Goal: Communication & Community: Answer question/provide support

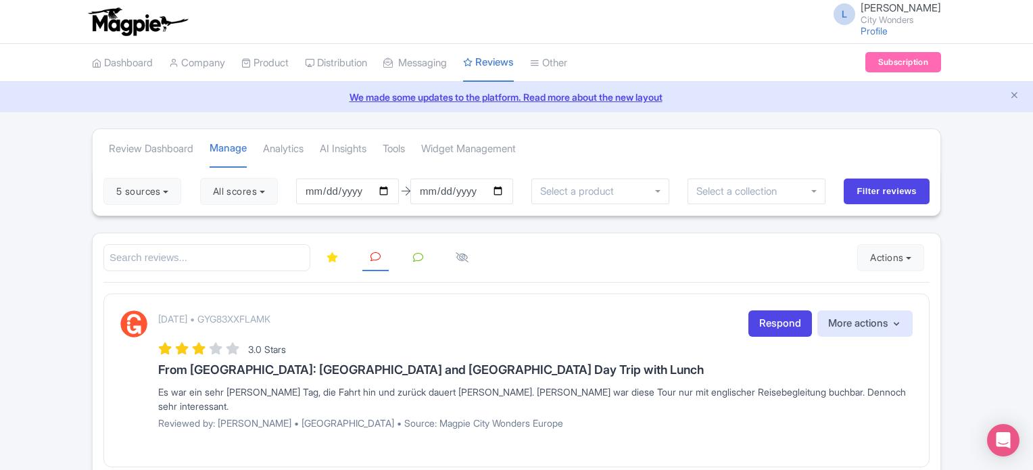
scroll to position [244, 0]
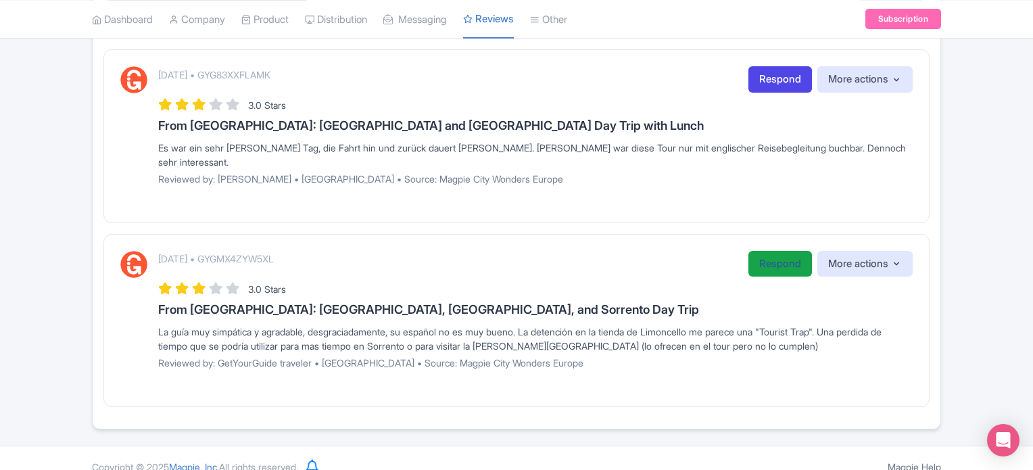
click at [774, 251] on link "Respond" at bounding box center [781, 264] width 64 height 26
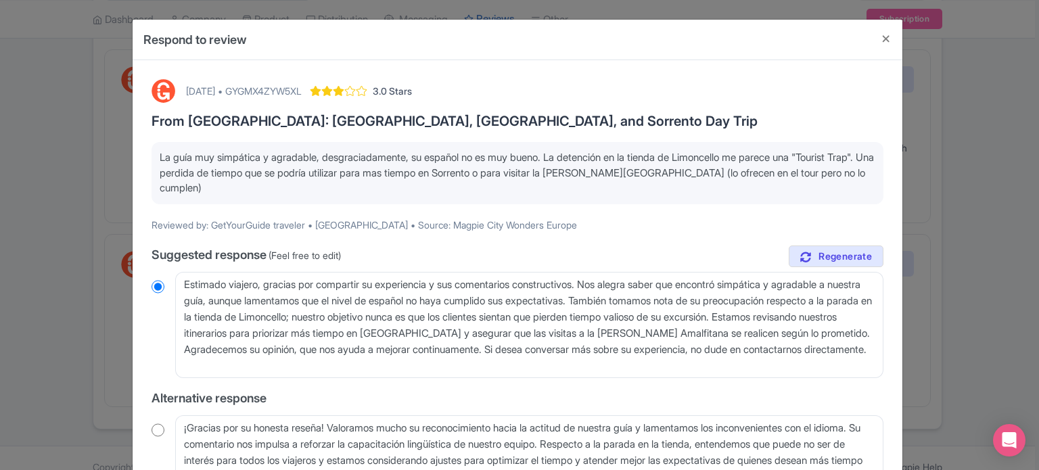
click at [286, 90] on div "[DATE] • GYGMX4ZYW5XL" at bounding box center [244, 91] width 116 height 14
copy div "GYGMX4ZYW5XL"
click at [882, 43] on button "Close" at bounding box center [886, 39] width 32 height 39
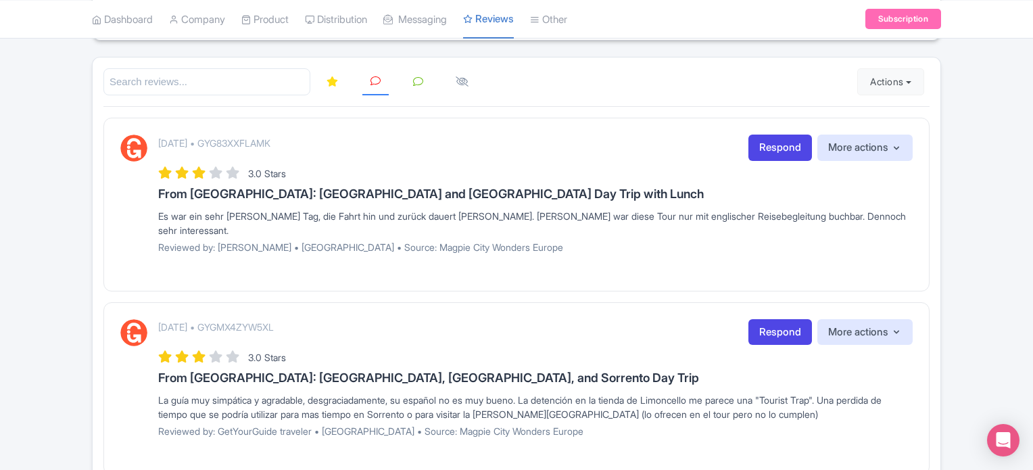
scroll to position [177, 0]
click at [963, 356] on div "Review Dashboard Manage Analytics AI Insights Tools Widget Management 5 sources…" at bounding box center [516, 224] width 1033 height 545
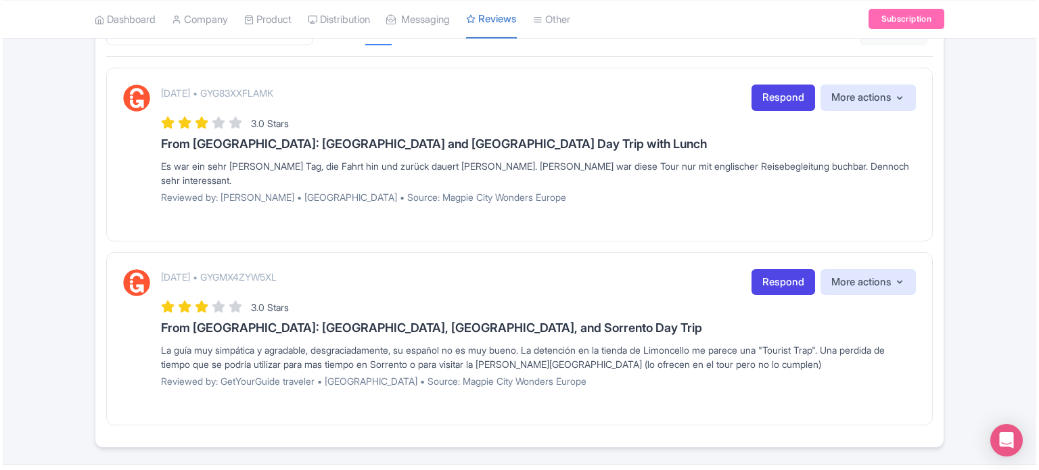
scroll to position [244, 0]
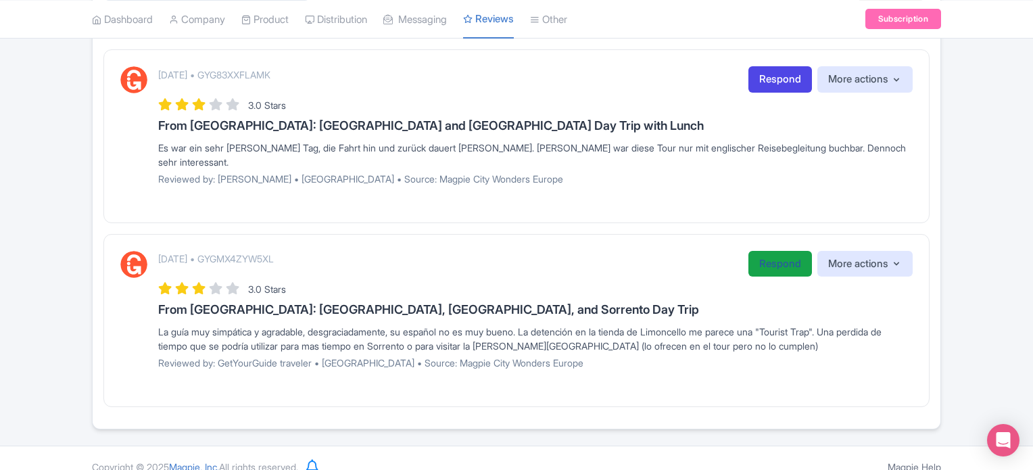
click at [755, 251] on link "Respond" at bounding box center [781, 264] width 64 height 26
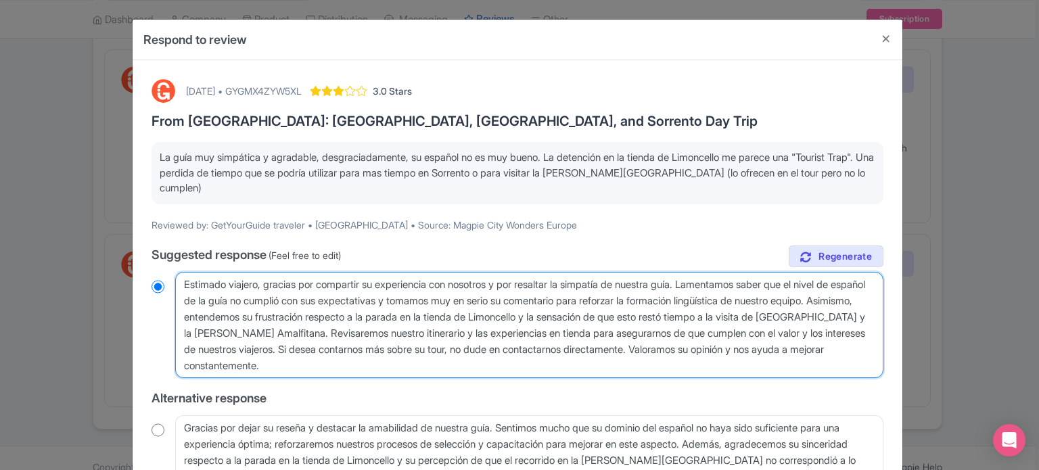
drag, startPoint x: 363, startPoint y: 360, endPoint x: 147, endPoint y: 257, distance: 238.4
click at [147, 257] on div "October 13, 2025 • GYGMX4ZYW5XL 3.0 Stars From Rome: Pompeii, Amalfi Coast, and…" at bounding box center [517, 368] width 748 height 594
paste textarea "Estimado viajero, muchas gracias por compartir sus comentarios con nosotros. No…"
type textarea "Estimado viajero, muchas gracias por compartir sus comentarios con nosotros. No…"
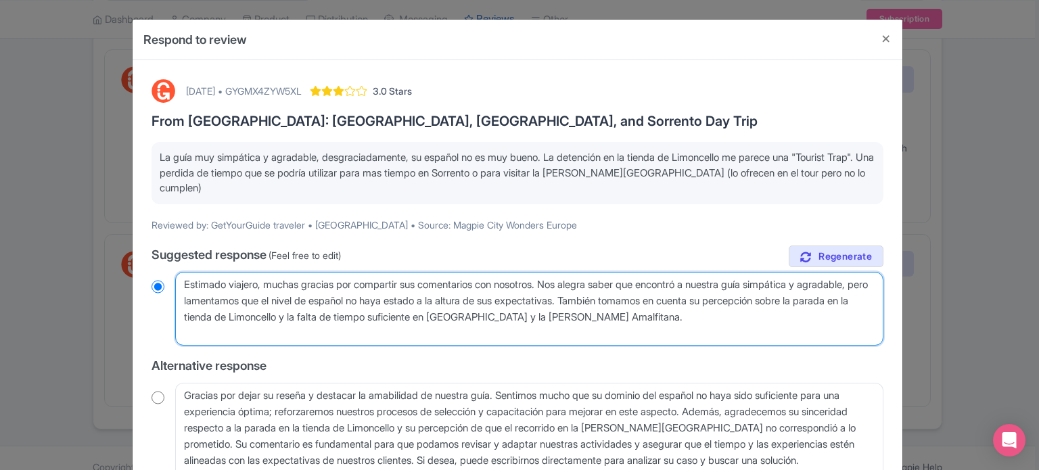
click at [186, 293] on textarea "Estimado viajero, gracias por compartir su experiencia con nosotros y por resal…" at bounding box center [529, 309] width 708 height 74
radio input "true"
type textarea "Estimado viajero, muchas gracias por compartir sus comentarios con nosotros. No…"
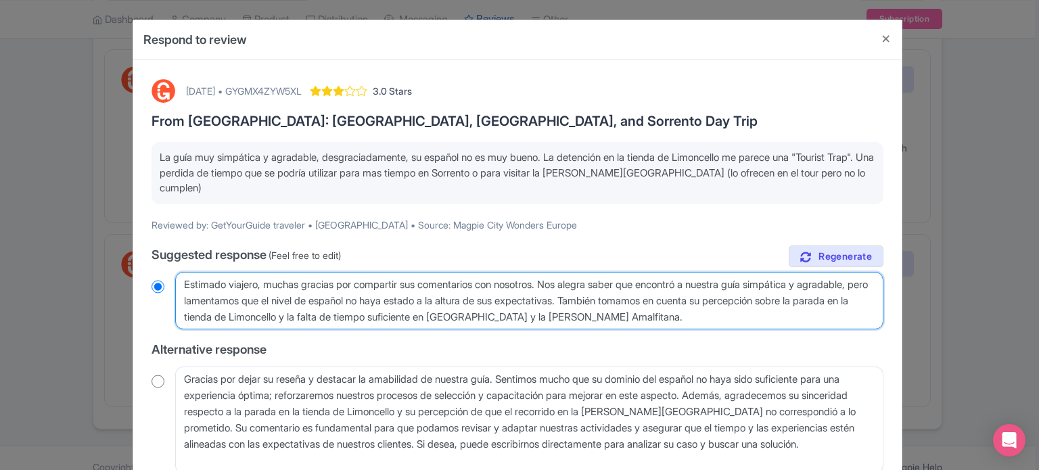
radio input "true"
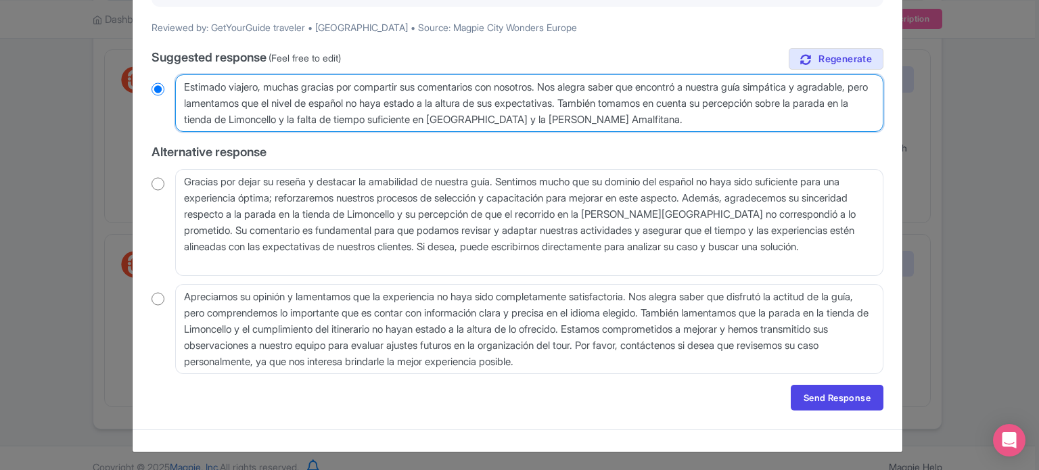
scroll to position [197, 0]
type textarea "Estimado viajero, muchas gracias por compartir sus comentarios con nosotros. No…"
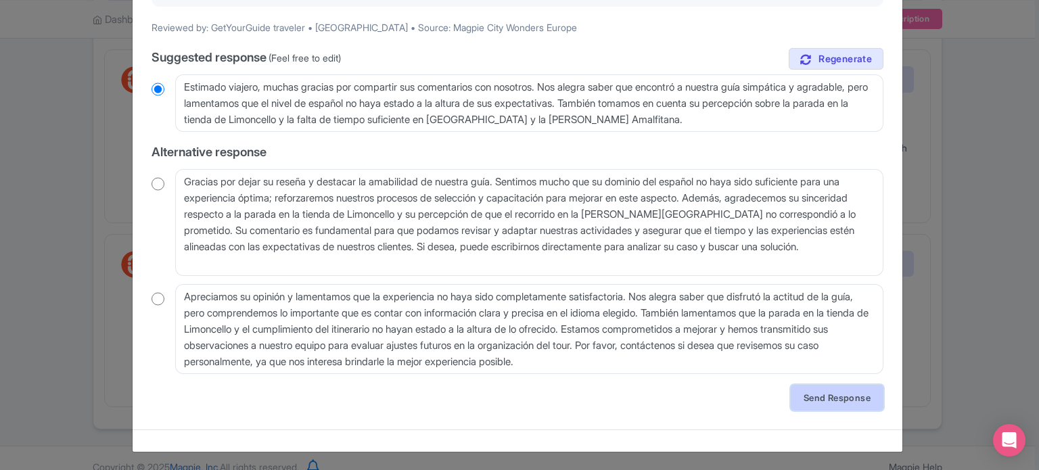
click at [824, 398] on link "Send Response" at bounding box center [837, 398] width 93 height 26
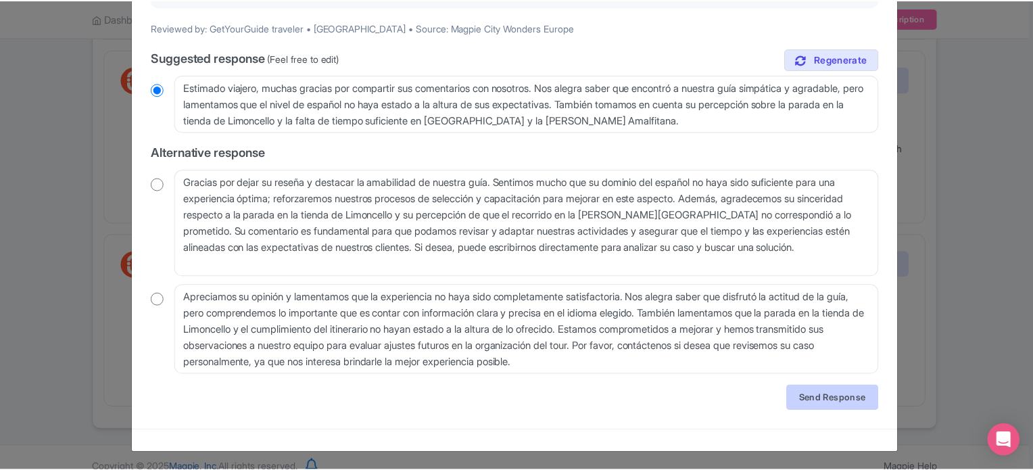
scroll to position [0, 0]
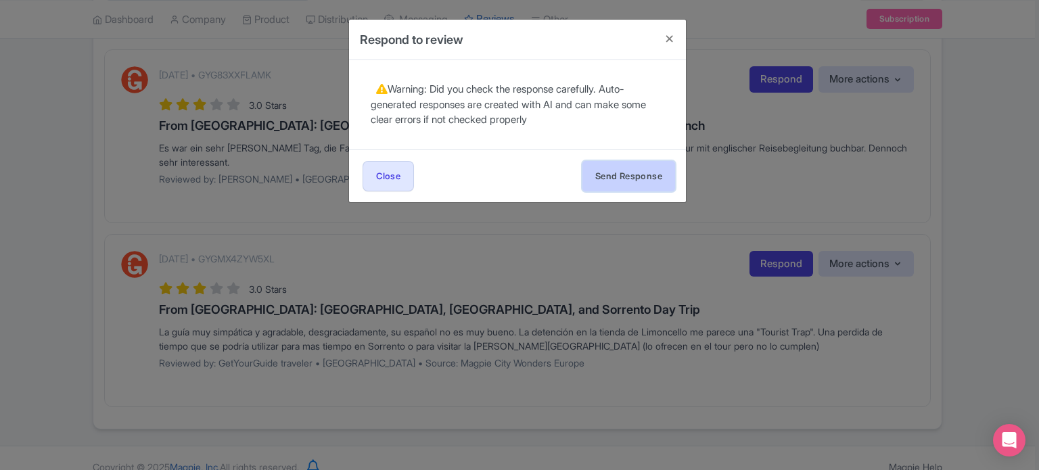
click at [648, 175] on button "Send Response" at bounding box center [628, 176] width 93 height 30
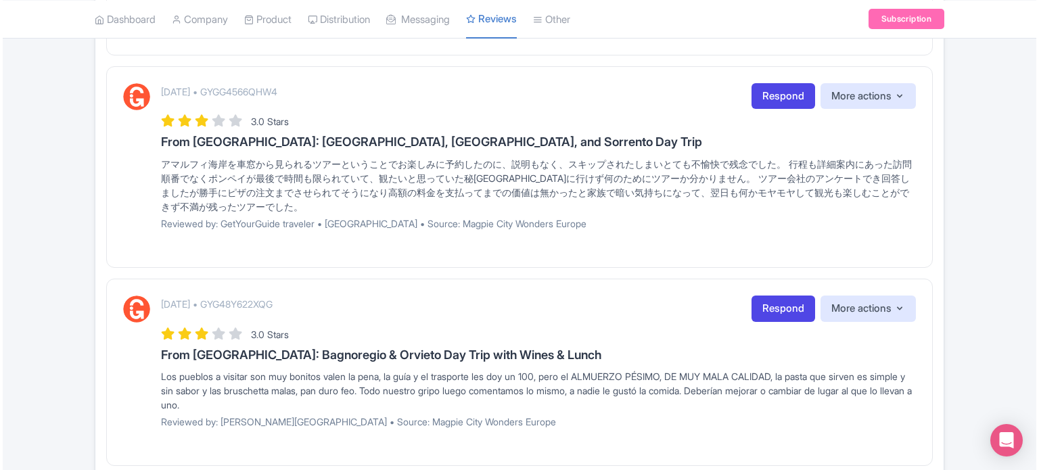
scroll to position [1023, 0]
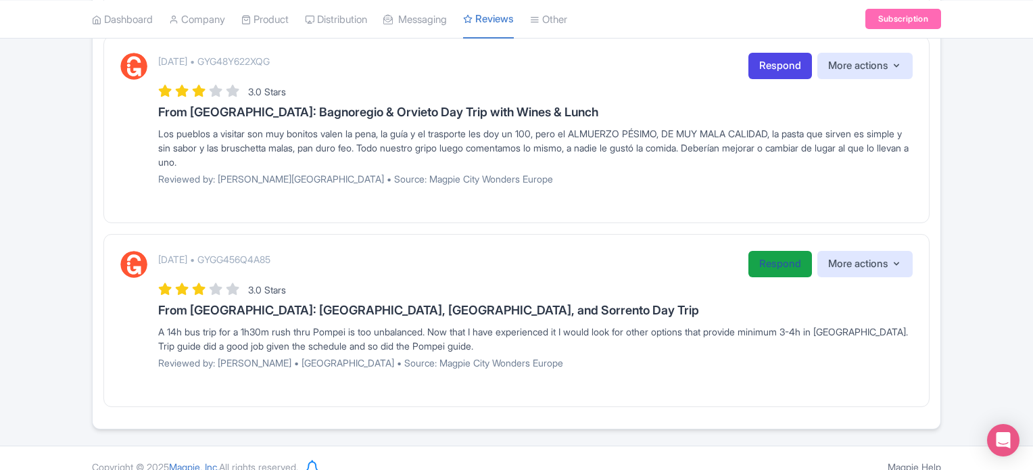
click at [782, 251] on link "Respond" at bounding box center [781, 264] width 64 height 26
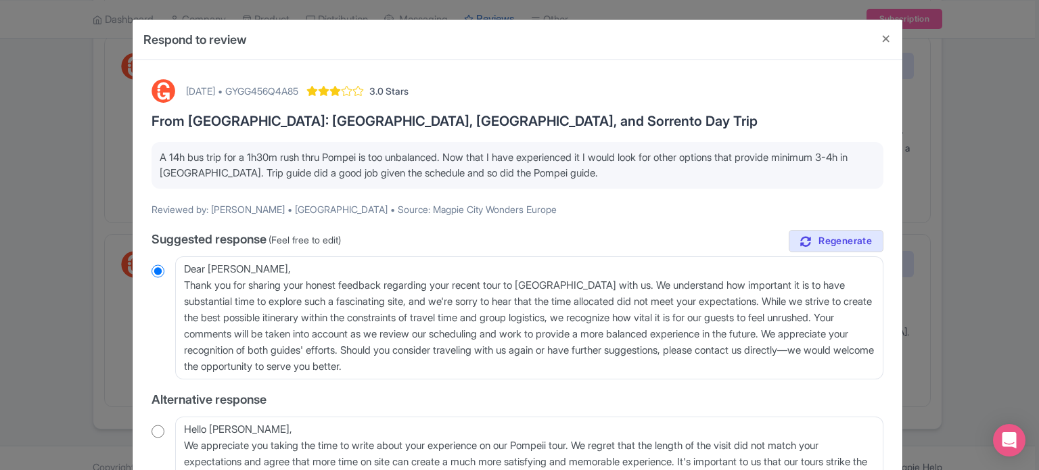
click at [298, 88] on div "October 13, 2025 • GYGG456Q4A85" at bounding box center [242, 91] width 112 height 14
copy div "GYGG456Q4A85"
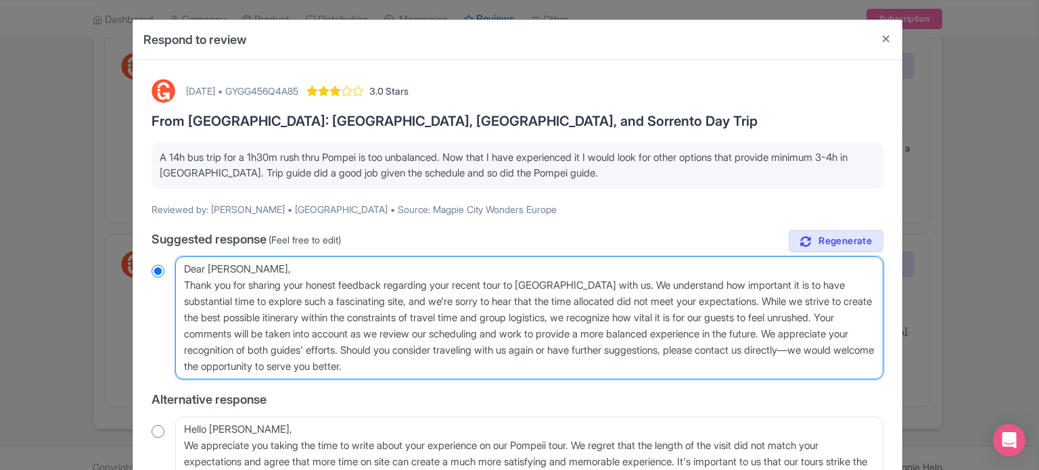
drag, startPoint x: 492, startPoint y: 365, endPoint x: 52, endPoint y: 254, distance: 453.5
click at [52, 254] on div "Respond to review October 13, 2025 • GYGG456Q4A85 3.0 Stars From Rome: Pompeii,…" at bounding box center [519, 235] width 1039 height 470
paste textarea "Dear Javier, Thank you for sharing your feedback. We’re glad to hear that you l…"
type textarea "Dear Javier, Thank you for sharing your feedback. We’re glad to hear that you l…"
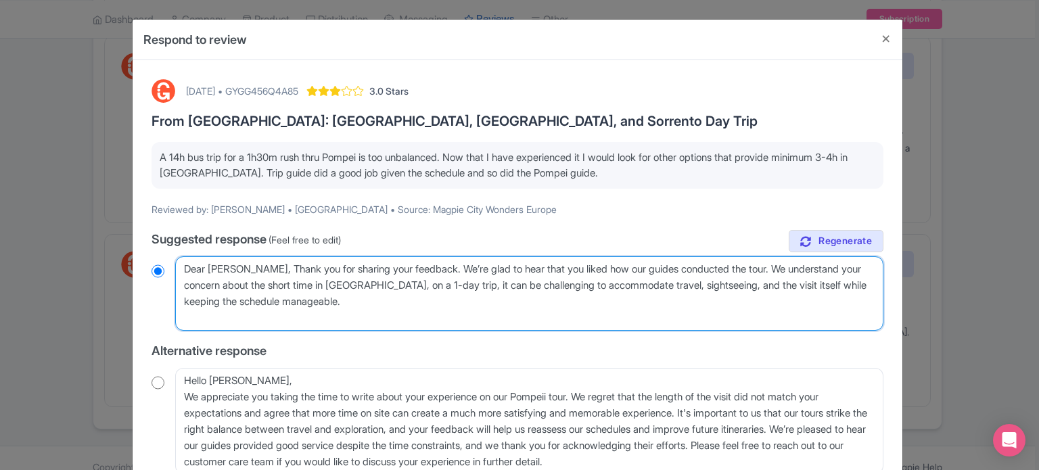
radio input "true"
click at [182, 285] on textarea "Dear Javier, Thank you for sharing your honest feedback regarding your recent t…" at bounding box center [529, 293] width 708 height 74
type textarea "Dear Javier, Thank you for sharing your feedback. We’re glad to hear that you l…"
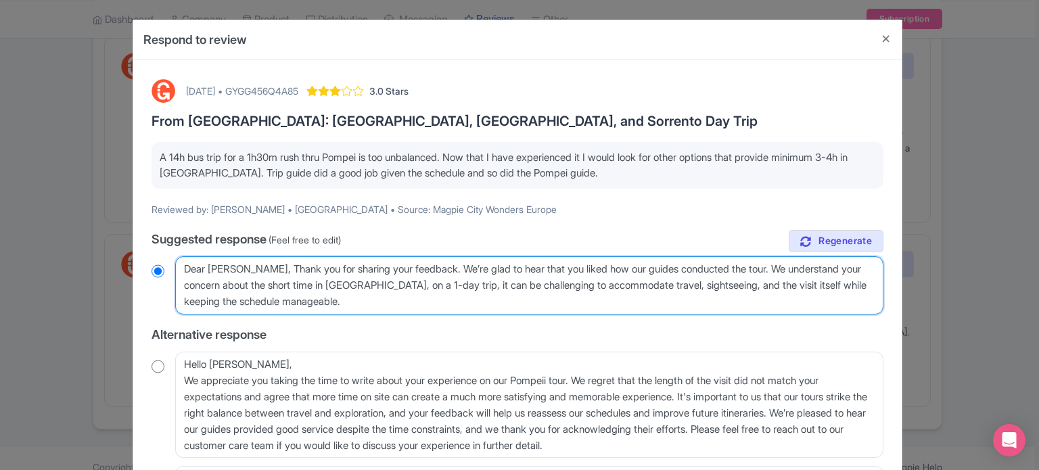
radio input "true"
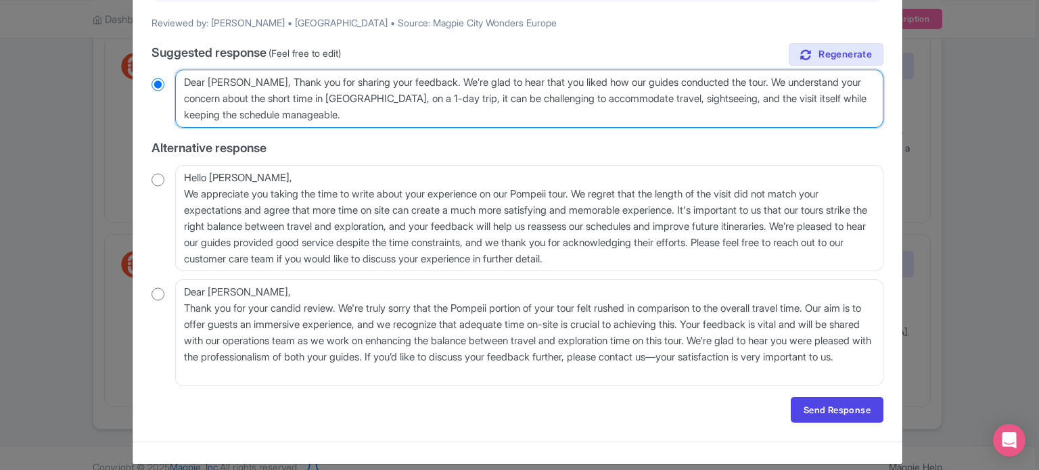
scroll to position [199, 0]
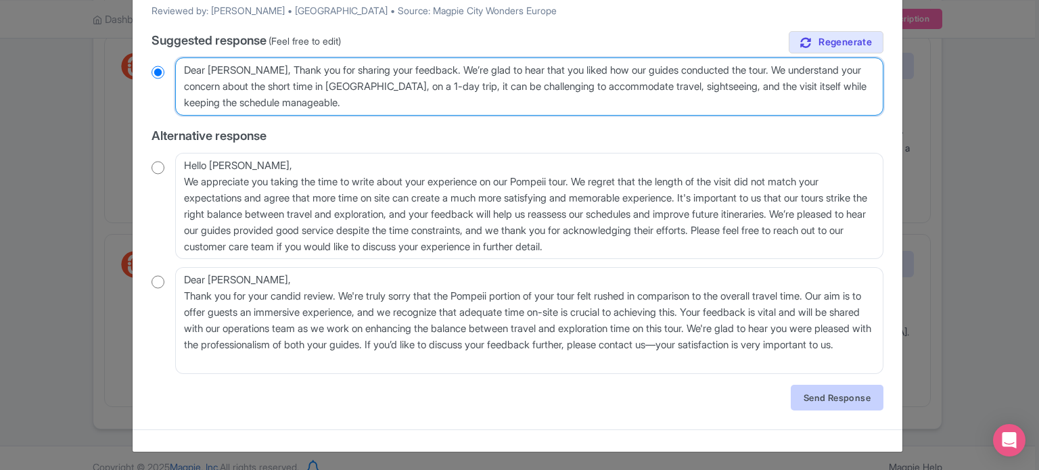
type textarea "Dear Javier, Thank you for sharing your feedback. We’re glad to hear that you l…"
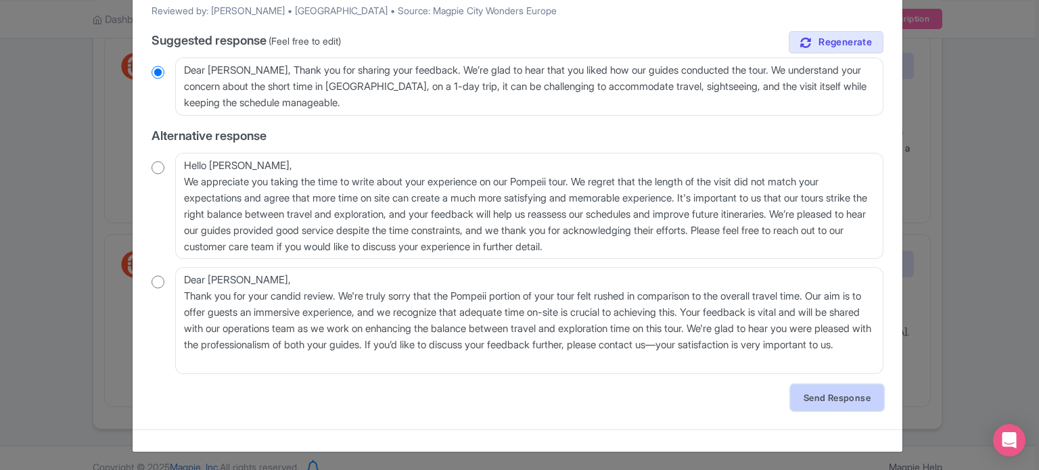
click at [807, 402] on link "Send Response" at bounding box center [837, 398] width 93 height 26
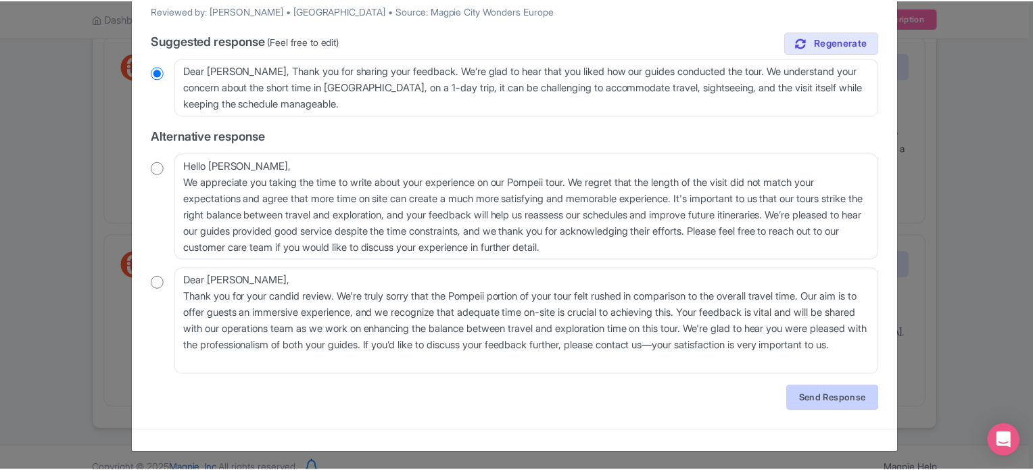
scroll to position [0, 0]
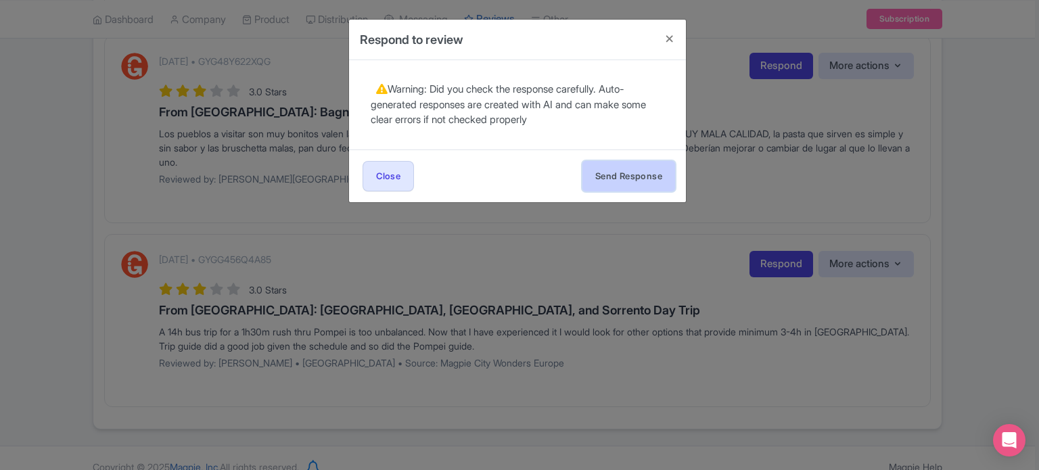
click at [603, 174] on button "Send Response" at bounding box center [628, 176] width 93 height 30
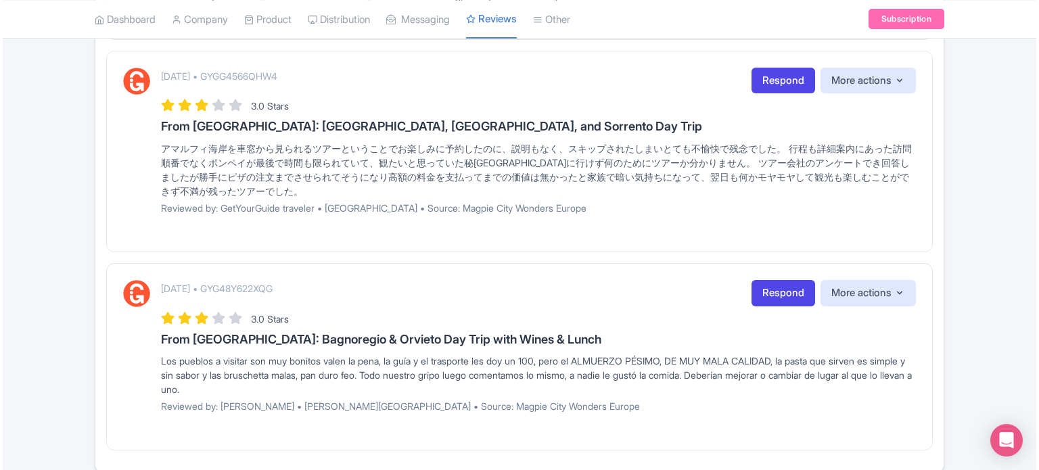
scroll to position [839, 0]
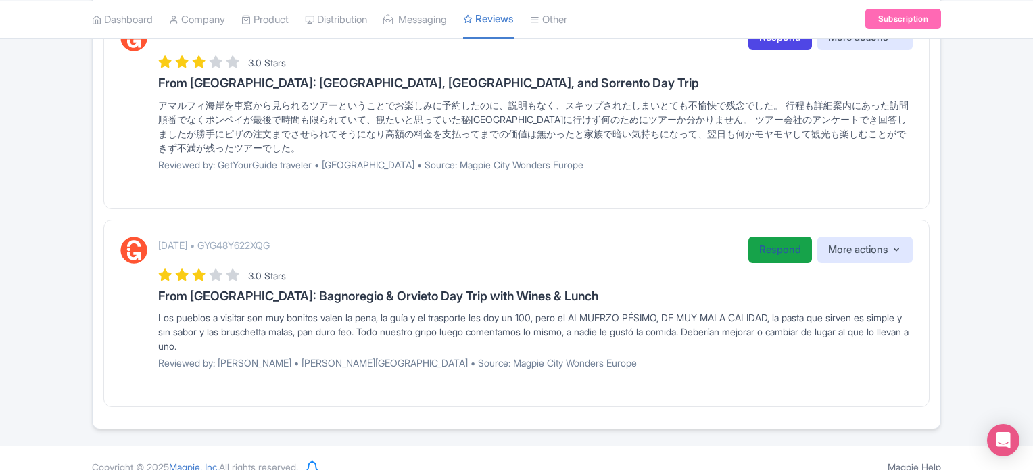
click at [770, 237] on link "Respond" at bounding box center [781, 250] width 64 height 26
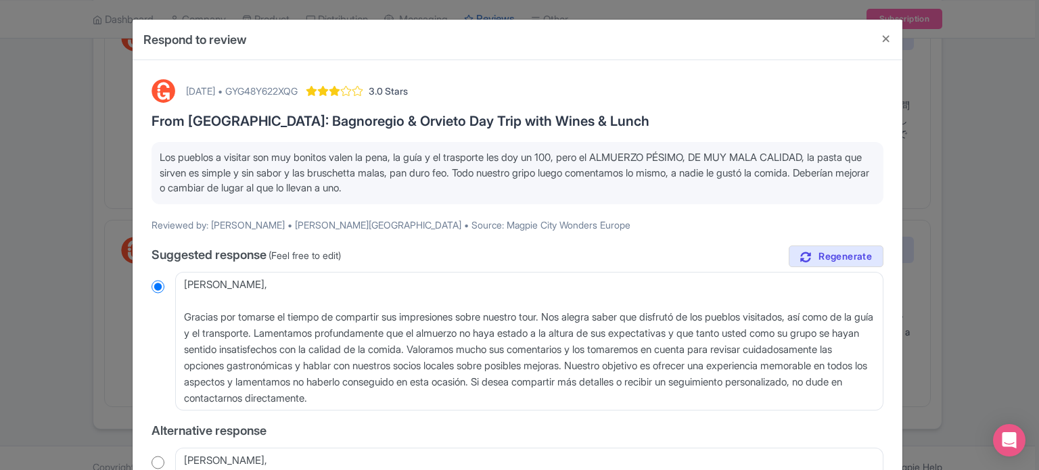
click at [298, 94] on div "[DATE] • GYG48Y622XQG" at bounding box center [242, 91] width 112 height 14
copy div "GYG48Y622XQG"
click at [312, 125] on h3 "From [GEOGRAPHIC_DATA]: Bagnoregio & Orvieto Day Trip with Wines & Lunch" at bounding box center [517, 121] width 732 height 15
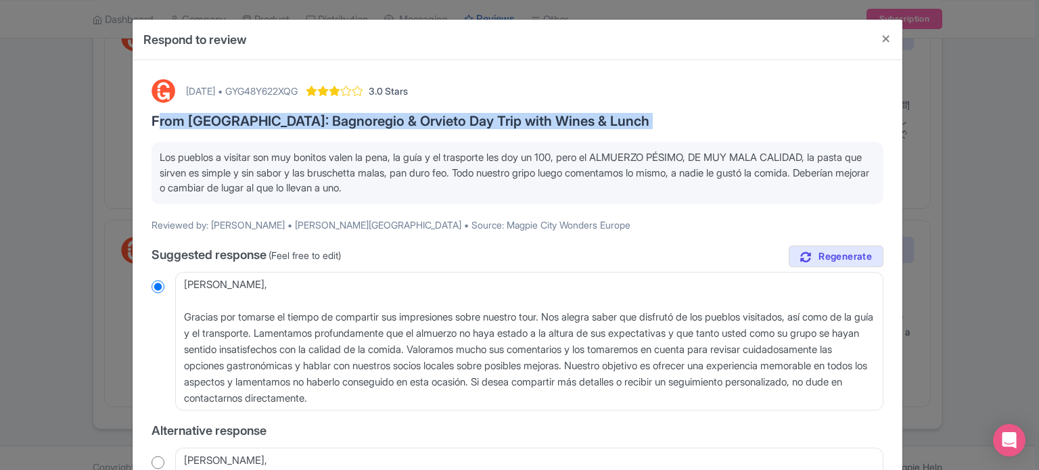
click at [312, 125] on h3 "From [GEOGRAPHIC_DATA]: Bagnoregio & Orvieto Day Trip with Wines & Lunch" at bounding box center [517, 121] width 732 height 15
copy div "From [GEOGRAPHIC_DATA]: Bagnoregio & Orvieto Day Trip with Wines & Lunch"
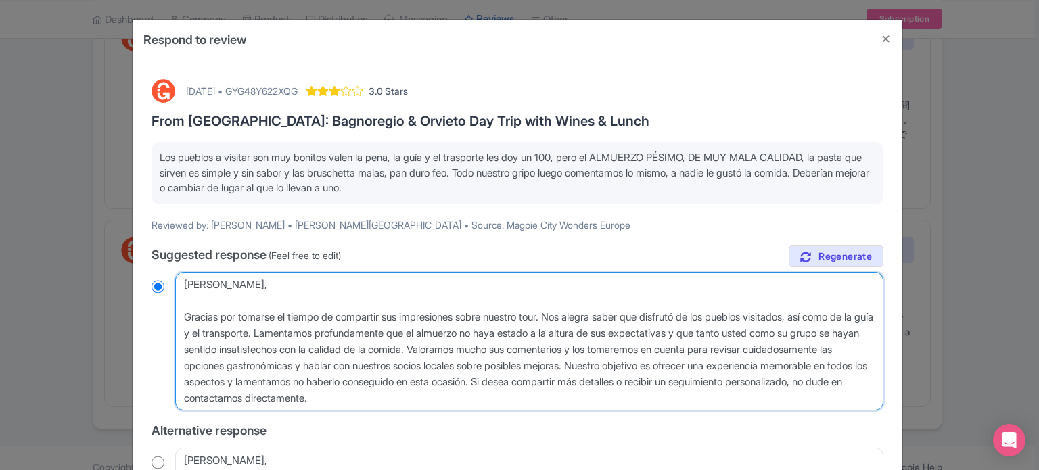
click at [184, 310] on textarea "Estimada Paola, Gracias por tomarse el tiempo de compartir sus impresiones sobr…" at bounding box center [529, 341] width 708 height 139
type textarea "Estimada Paola, Gracias por tomarse el tiempo de compartir sus impresiones sobr…"
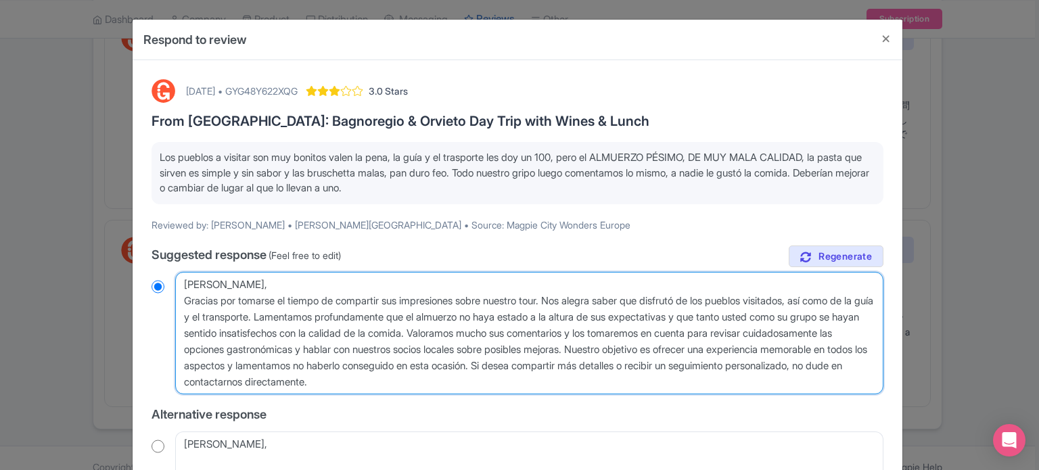
radio input "true"
type textarea "Estimada Paola,Gracias por tomarse el tiempo de compartir sus impresiones sobre…"
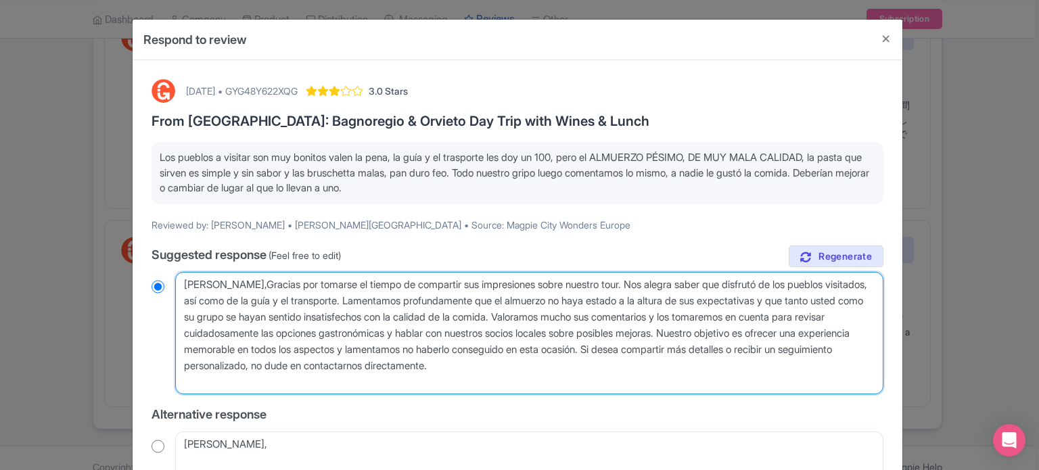
radio input "true"
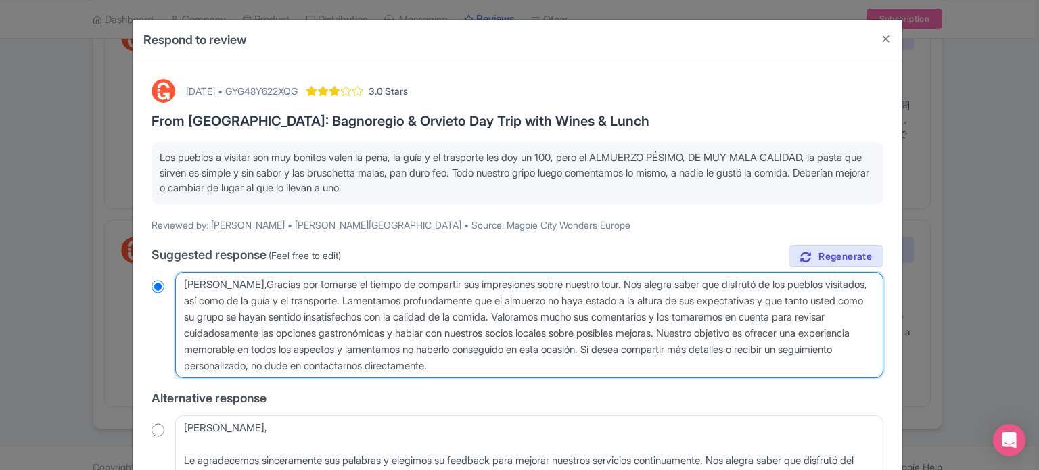
type textarea "Estimada Paola, Gracias por tomarse el tiempo de compartir sus impresiones sobr…"
radio input "true"
drag, startPoint x: 601, startPoint y: 313, endPoint x: 649, endPoint y: 371, distance: 75.4
click at [649, 371] on textarea "Estimada Paola, Gracias por tomarse el tiempo de compartir sus impresiones sobr…" at bounding box center [529, 325] width 708 height 107
type textarea "Estimada Paola, Gracias por tomarse el tiempo de compartir sus impresiones sobr…"
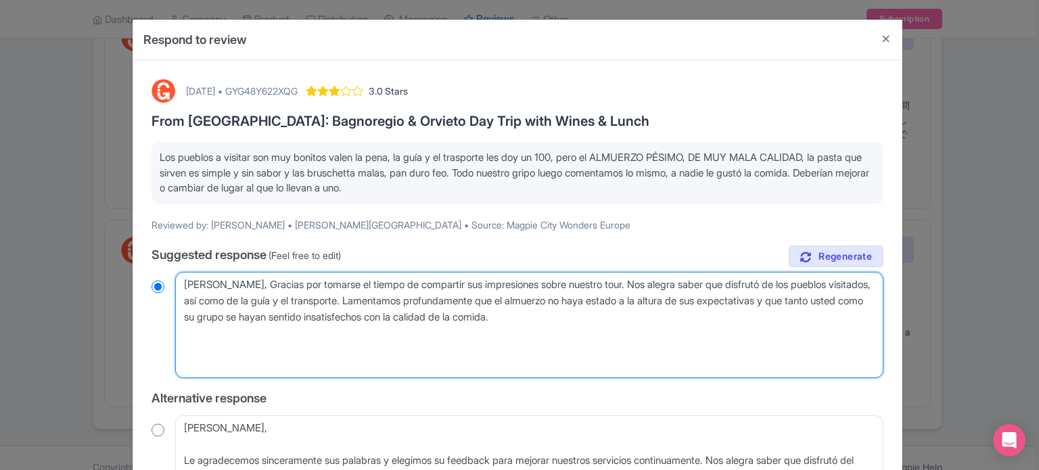
radio input "true"
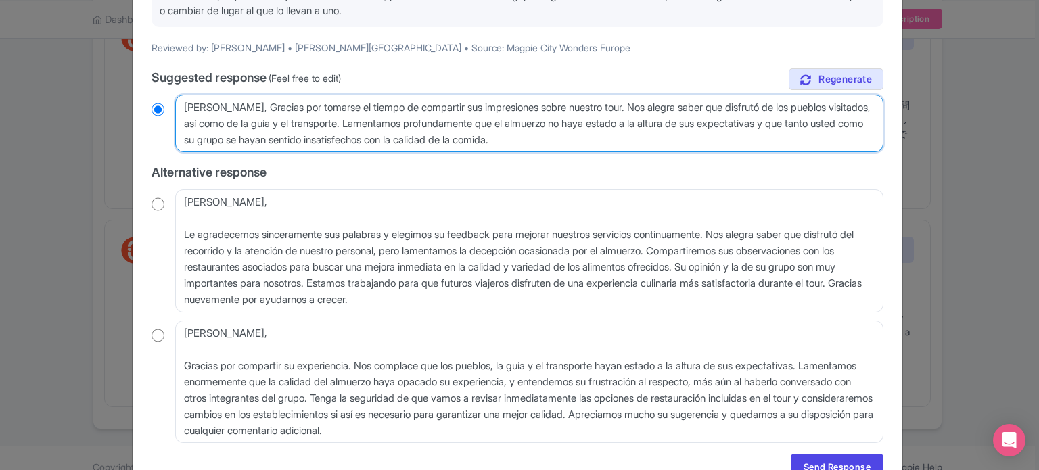
scroll to position [246, 0]
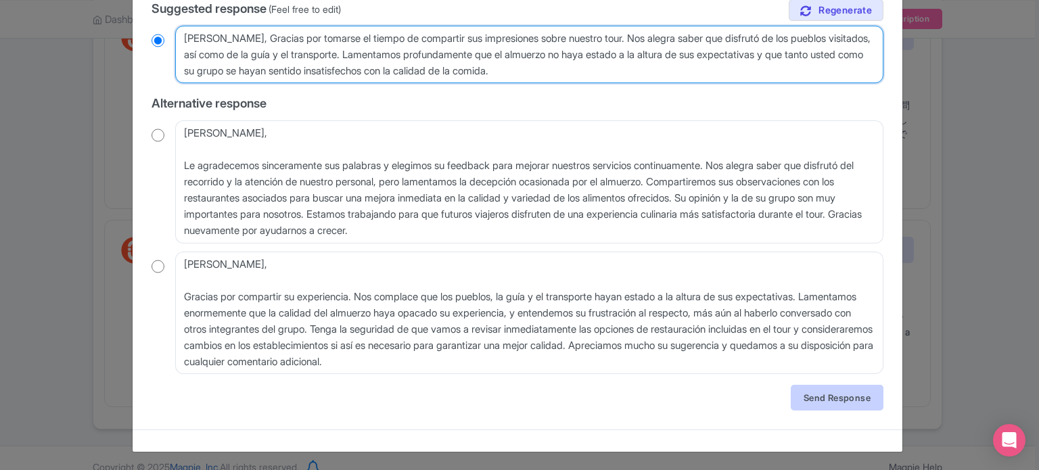
type textarea "Estimada Paola, Gracias por tomarse el tiempo de compartir sus impresiones sobr…"
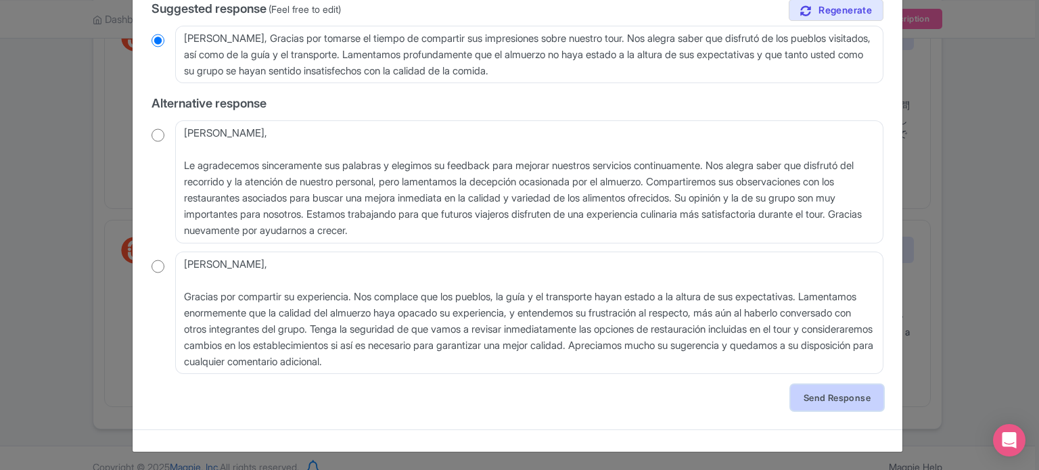
click at [840, 398] on link "Send Response" at bounding box center [837, 398] width 93 height 26
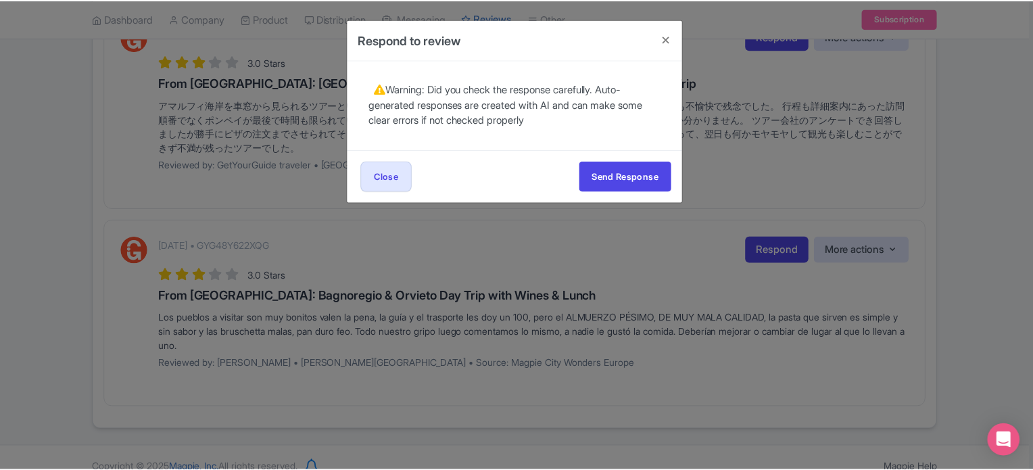
scroll to position [0, 0]
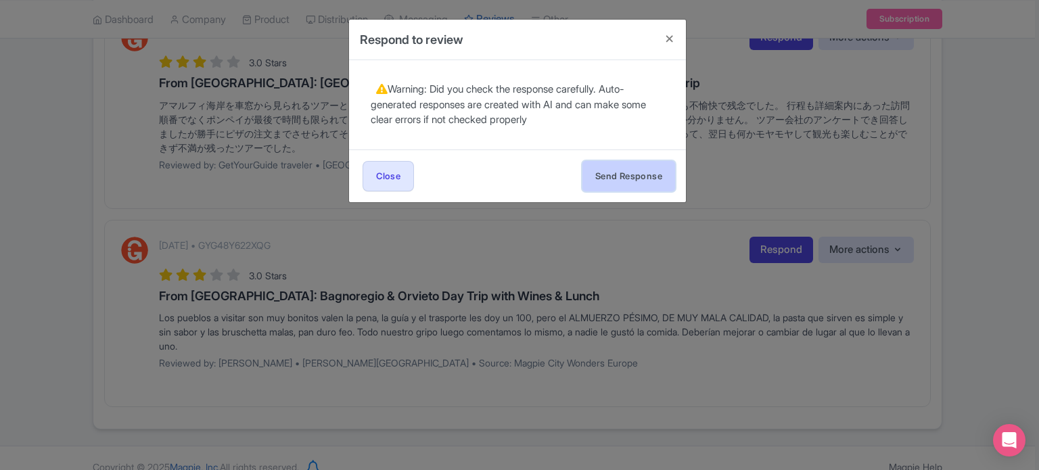
click at [622, 187] on button "Send Response" at bounding box center [628, 176] width 93 height 30
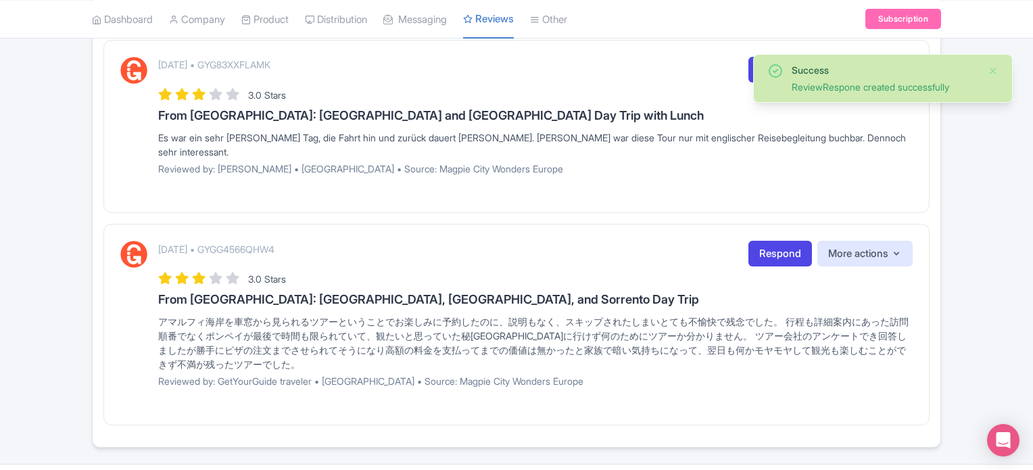
scroll to position [640, 0]
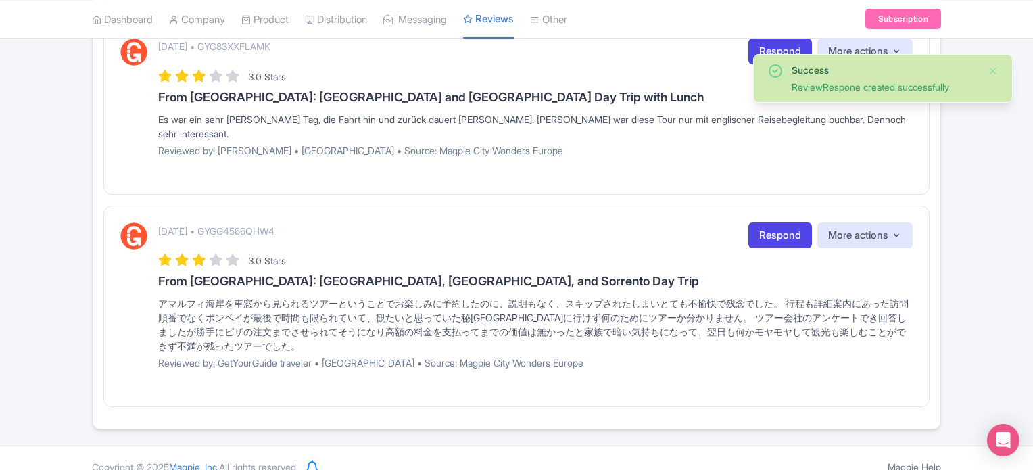
click at [422, 275] on h3 "From [GEOGRAPHIC_DATA]: [GEOGRAPHIC_DATA], [GEOGRAPHIC_DATA], and Sorrento Day …" at bounding box center [535, 282] width 755 height 14
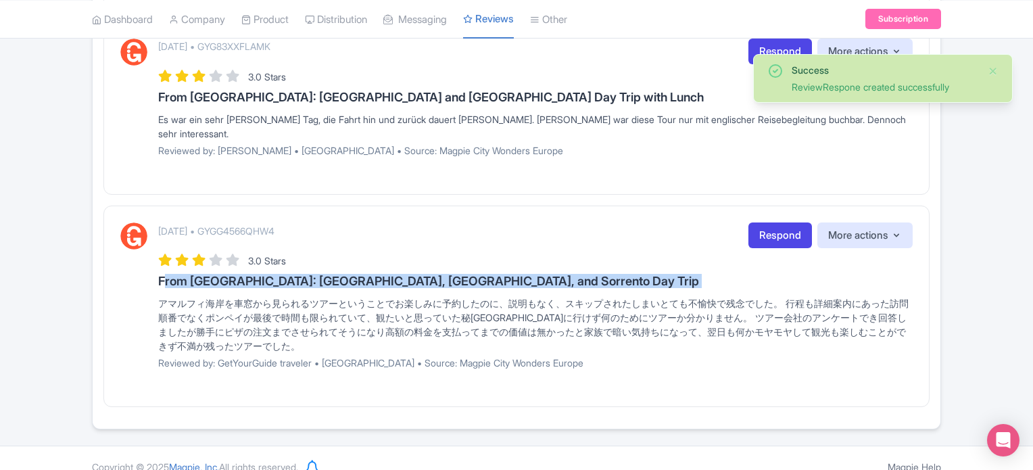
click at [422, 275] on h3 "From [GEOGRAPHIC_DATA]: [GEOGRAPHIC_DATA], [GEOGRAPHIC_DATA], and Sorrento Day …" at bounding box center [535, 282] width 755 height 14
copy div "From [GEOGRAPHIC_DATA]: [GEOGRAPHIC_DATA], [GEOGRAPHIC_DATA], and Sorrento Day …"
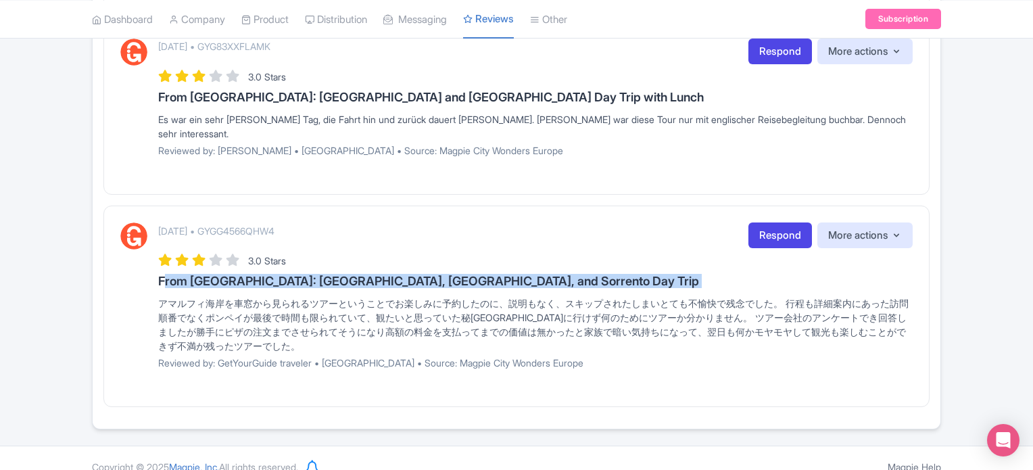
click at [262, 224] on p "[DATE] • GYGG4566QHW4" at bounding box center [216, 231] width 116 height 14
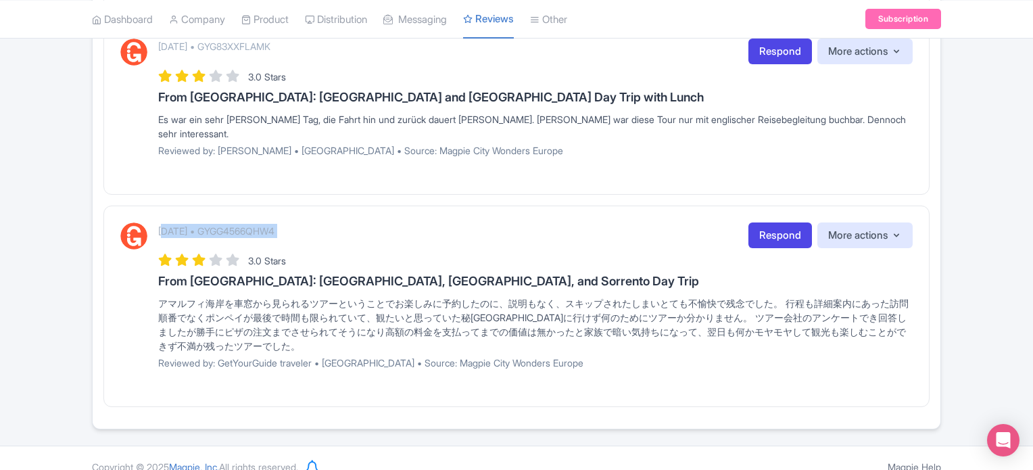
click at [262, 224] on p "[DATE] • GYGG4566QHW4" at bounding box center [216, 231] width 116 height 14
click at [275, 224] on p "[DATE] • GYGG4566QHW4" at bounding box center [216, 231] width 116 height 14
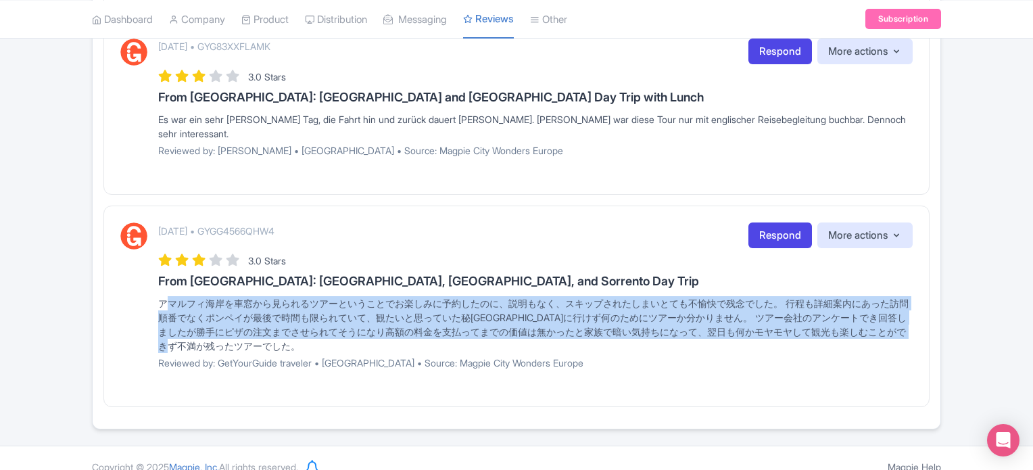
drag, startPoint x: 213, startPoint y: 332, endPoint x: 154, endPoint y: 286, distance: 74.7
click at [154, 286] on div "October 13, 2025 • GYGG4566QHW4 Respond More actions Hide from this page Hide f…" at bounding box center [516, 301] width 793 height 157
copy div "アマルフィ海岸を車窓から見られるツアーということでお楽しみに予約したのに、説明もなく、スキップされたしまいとても不愉快で残念でした。 行程も詳細案内にあった訪…"
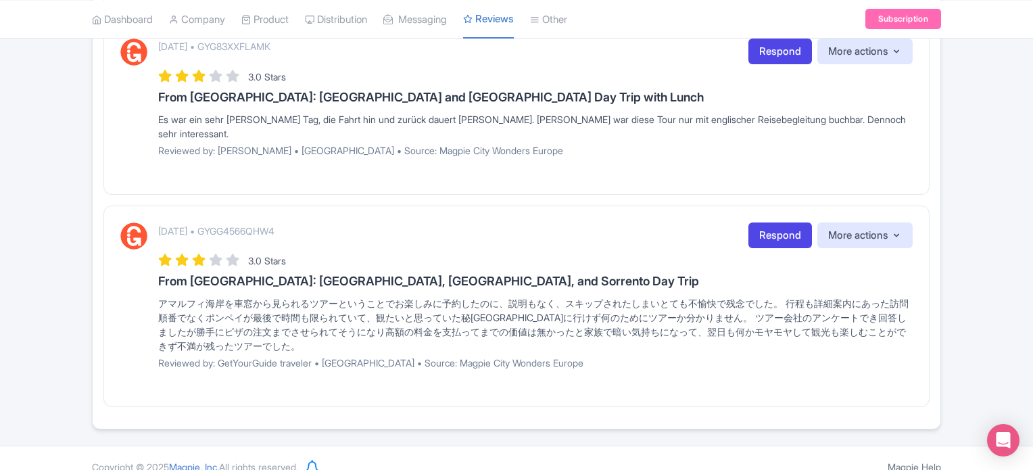
click at [528, 116] on div "Es war ein sehr [PERSON_NAME] Tag, die Fahrt hin und zurück dauert [PERSON_NAME…" at bounding box center [535, 126] width 755 height 28
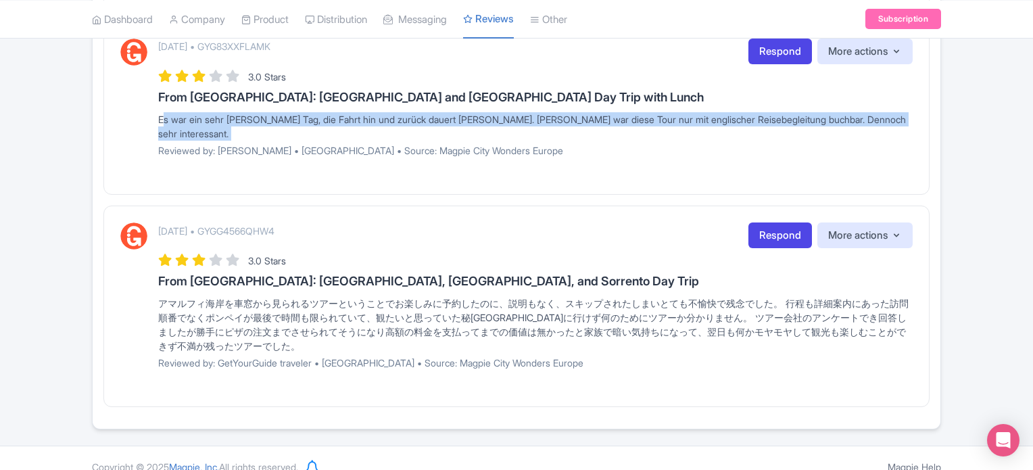
click at [529, 116] on div "Es war ein sehr [PERSON_NAME] Tag, die Fahrt hin und zurück dauert [PERSON_NAME…" at bounding box center [535, 126] width 755 height 28
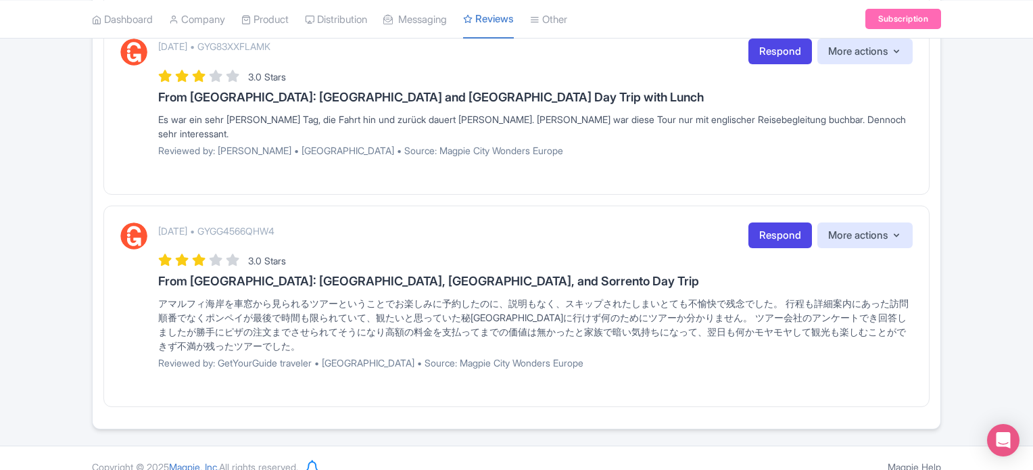
click at [567, 233] on div "October 13, 2025 • GYGG4566QHW4 Respond More actions Hide from this page Hide f…" at bounding box center [535, 301] width 755 height 157
click at [274, 224] on p "[DATE] • GYGG4566QHW4" at bounding box center [216, 231] width 116 height 14
click at [363, 275] on h3 "From [GEOGRAPHIC_DATA]: [GEOGRAPHIC_DATA], [GEOGRAPHIC_DATA], and Sorrento Day …" at bounding box center [535, 282] width 755 height 14
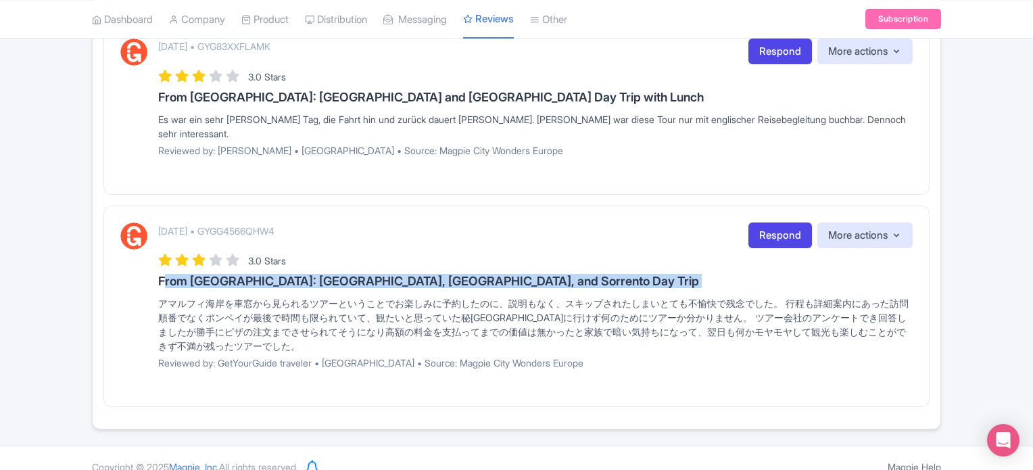
click at [363, 275] on h3 "From [GEOGRAPHIC_DATA]: [GEOGRAPHIC_DATA], [GEOGRAPHIC_DATA], and Sorrento Day …" at bounding box center [535, 282] width 755 height 14
copy div "From [GEOGRAPHIC_DATA]: [GEOGRAPHIC_DATA], [GEOGRAPHIC_DATA], and Sorrento Day …"
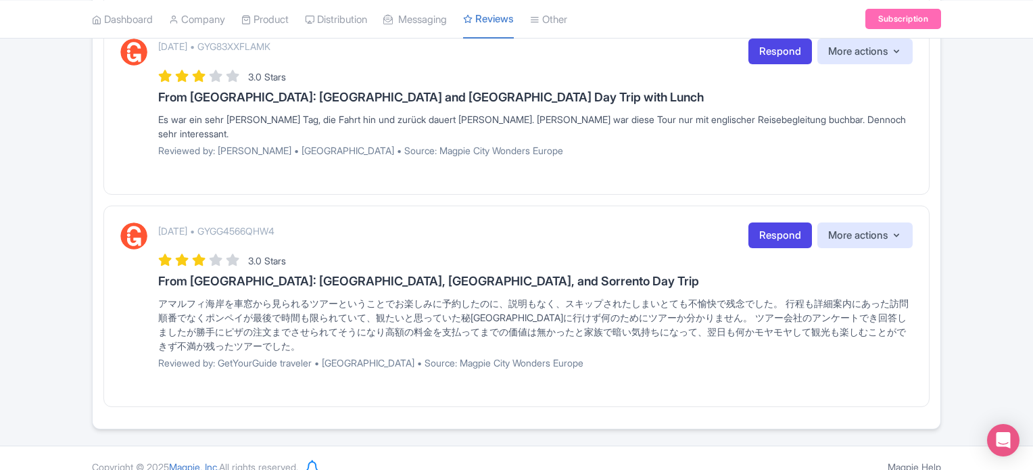
drag, startPoint x: 0, startPoint y: 231, endPoint x: 74, endPoint y: 220, distance: 75.3
click at [275, 224] on p "[DATE] • GYGG4566QHW4" at bounding box center [216, 231] width 116 height 14
copy p "GYGG4566QHW4"
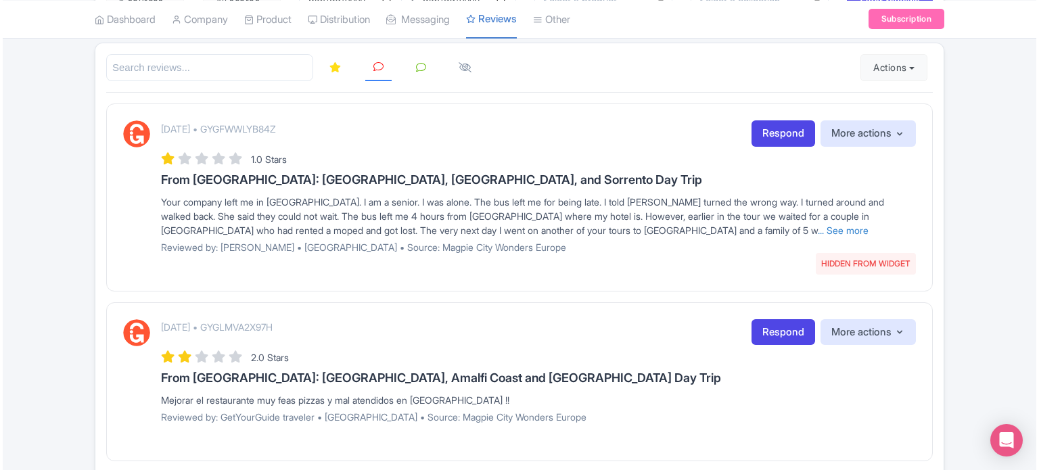
scroll to position [167, 0]
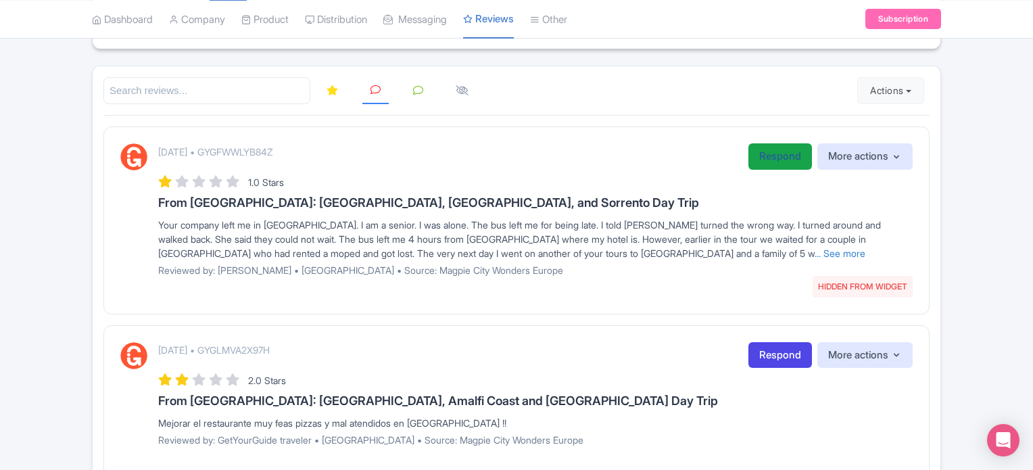
click at [767, 160] on link "Respond" at bounding box center [781, 156] width 64 height 26
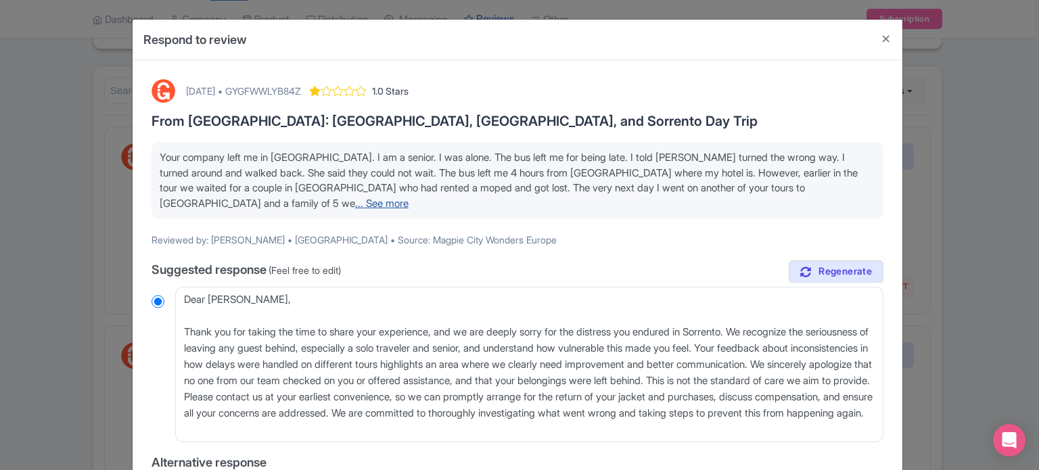
click at [408, 197] on link "... See more" at bounding box center [381, 203] width 53 height 13
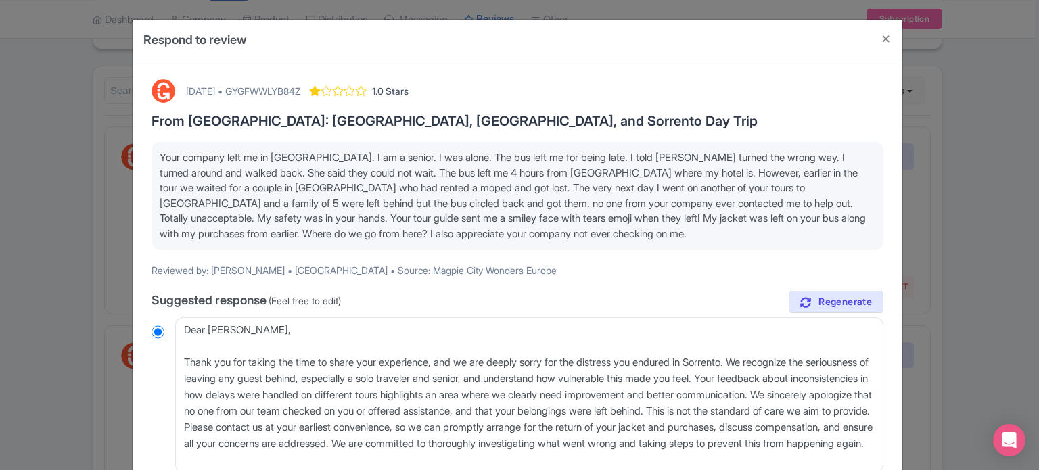
click at [297, 91] on div "October 14, 2025 • GYGFWWLYB84Z" at bounding box center [243, 91] width 115 height 14
copy div "GYGFWWLYB84Z"
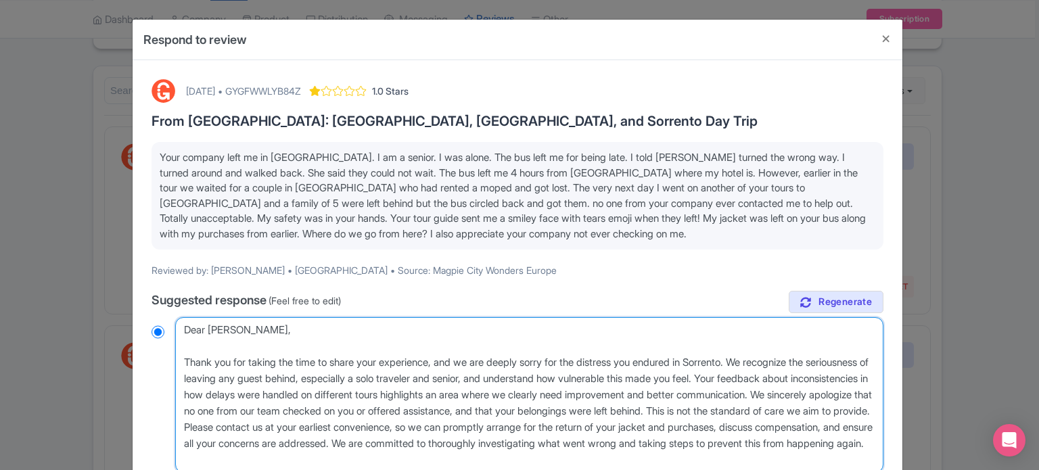
click at [181, 362] on textarea "Dear Jeanne, Thank you for taking the time to share your experience, and we are…" at bounding box center [529, 395] width 708 height 156
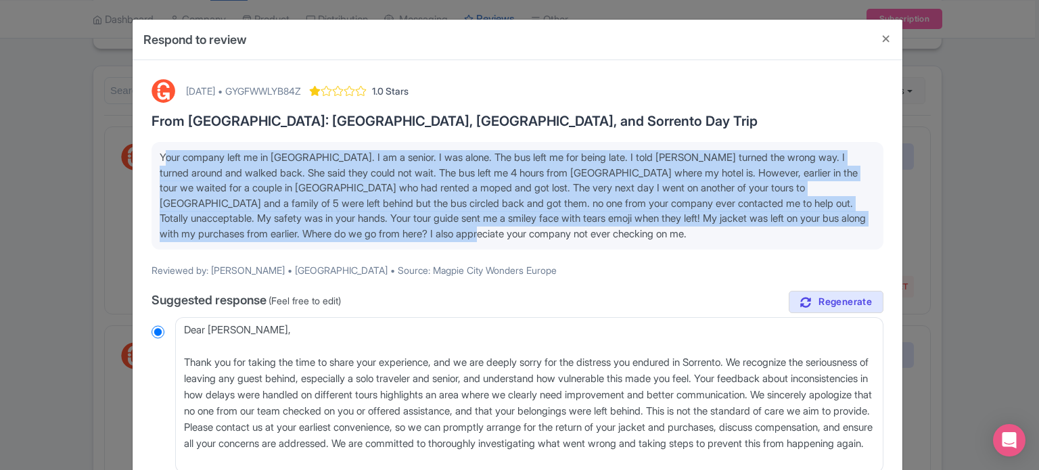
drag, startPoint x: 528, startPoint y: 236, endPoint x: 113, endPoint y: 143, distance: 425.5
click at [113, 143] on div "Respond to review October 14, 2025 • GYGFWWLYB84Z 1.0 Stars From Rome: Pompeii,…" at bounding box center [519, 235] width 1039 height 470
copy span "Your company left me in Sorrento. I am a senior. I was alone. The bus left me f…"
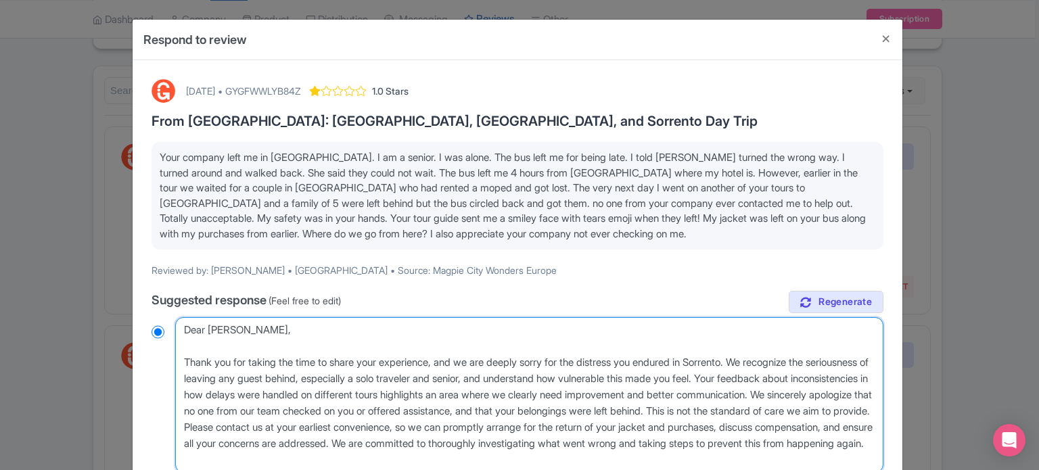
click at [187, 357] on textarea "Dear Jeanne, Thank you for taking the time to share your experience, and we are…" at bounding box center [529, 395] width 708 height 156
click at [185, 358] on textarea "Dear Jeanne, Thank you for taking the time to share your experience, and we are…" at bounding box center [529, 395] width 708 height 156
radio input "true"
type textarea "Dear Jeanne, Thank you for taking the time to share your experience, and we are…"
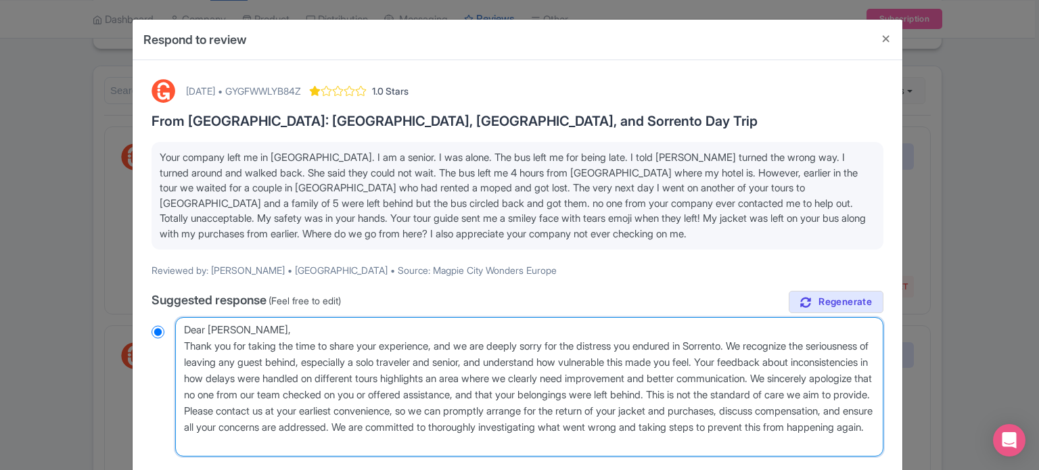
radio input "true"
type textarea "Dear Jeanne, Thank you for taking the time to share your experience, and we are…"
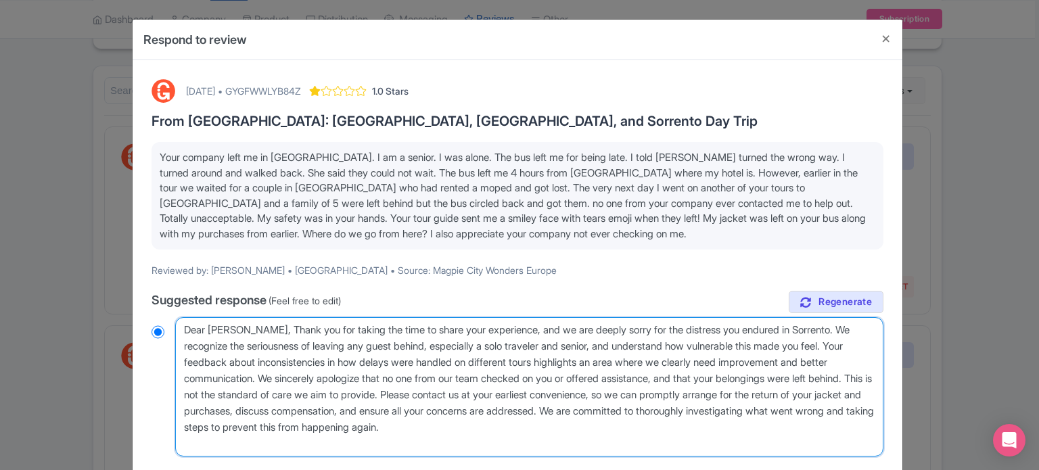
radio input "true"
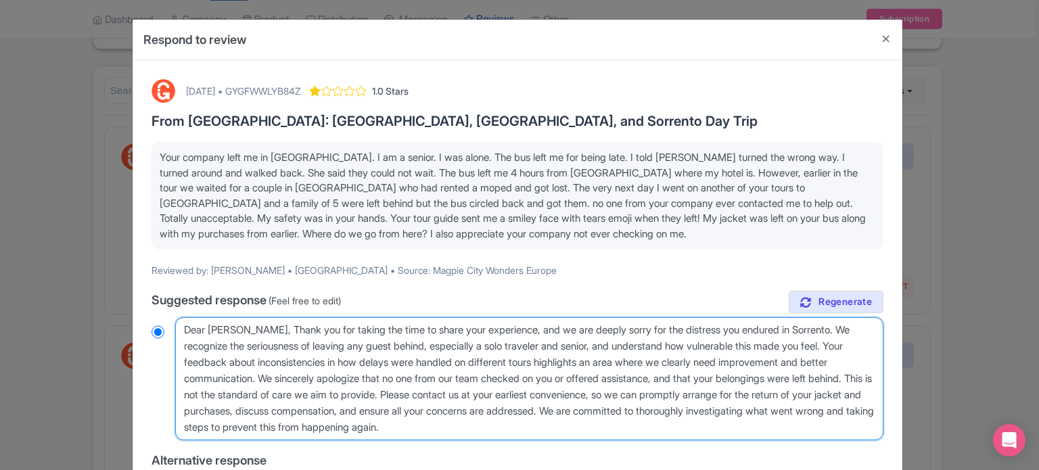
drag, startPoint x: 828, startPoint y: 326, endPoint x: 851, endPoint y: 419, distance: 96.1
click at [851, 419] on textarea "Dear Jeanne, Thank you for taking the time to share your experience, and we are…" at bounding box center [529, 378] width 708 height 123
type textarea "Dear Jeanne, Thank you for taking the time to share your experience, and we are…"
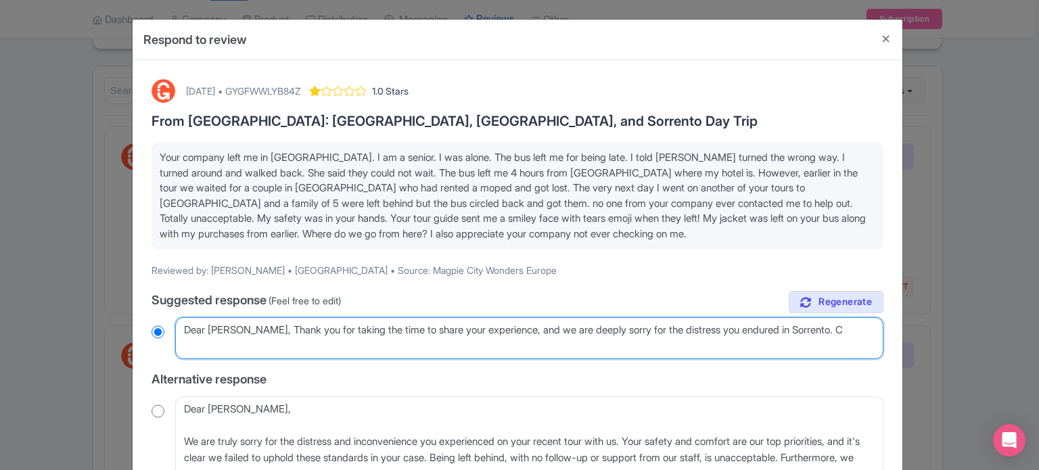
radio input "true"
type textarea "Dear Jeanne, Thank you for taking the time to share your experience, and we are…"
radio input "true"
type textarea "Dear Jeanne, Thank you for taking the time to share your experience, and we are…"
radio input "true"
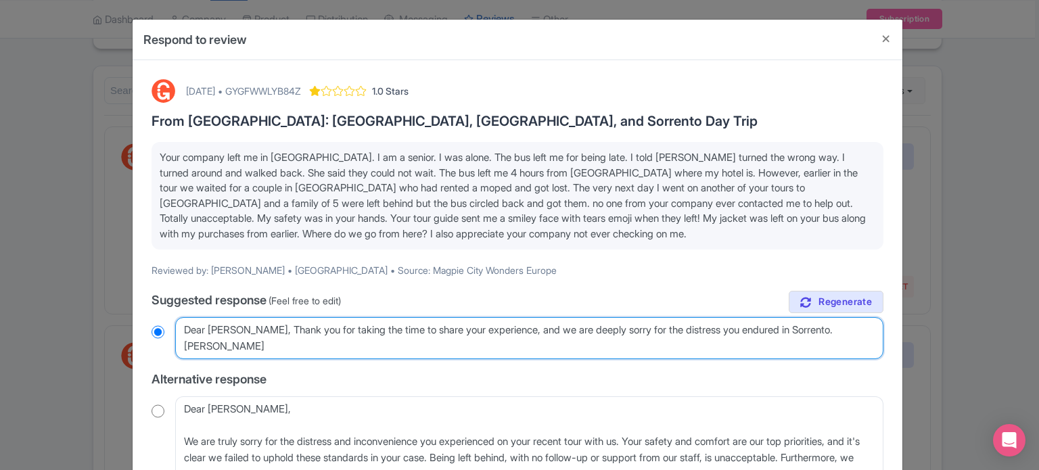
type textarea "Dear Jeanne, Thank you for taking the time to share your experience, and we are…"
radio input "true"
type textarea "Dear Jeanne, Thank you for taking the time to share your experience, and we are…"
radio input "true"
type textarea "Dear Jeanne, Thank you for taking the time to share your experience, and we are…"
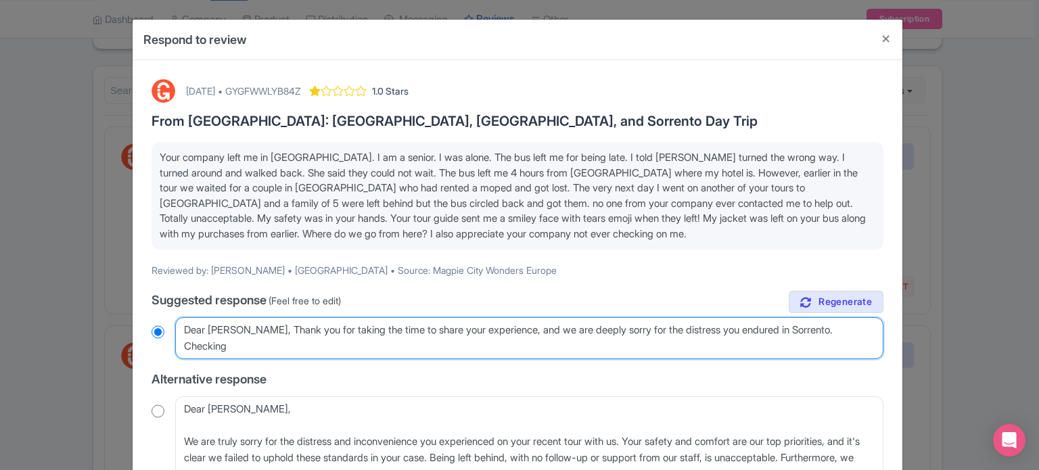
radio input "true"
type textarea "Dear Jeanne, Thank you for taking the time to share your experience, and we are…"
radio input "true"
type textarea "Dear Jeanne, Thank you for taking the time to share your experience, and we are…"
radio input "true"
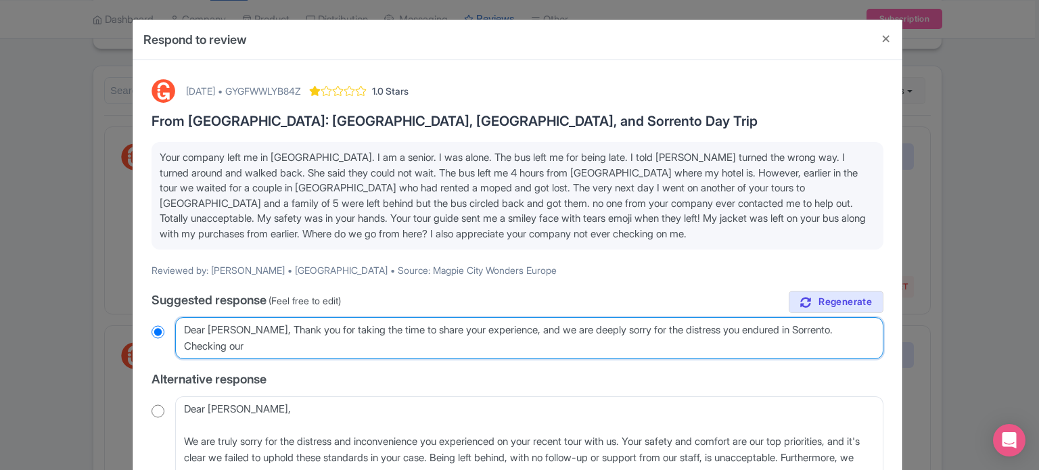
type textarea "Dear Jeanne, Thank you for taking the time to share your experience, and we are…"
radio input "true"
type textarea "Dear Jeanne, Thank you for taking the time to share your experience, and we are…"
radio input "true"
type textarea "Dear Jeanne, Thank you for taking the time to share your experience, and we are…"
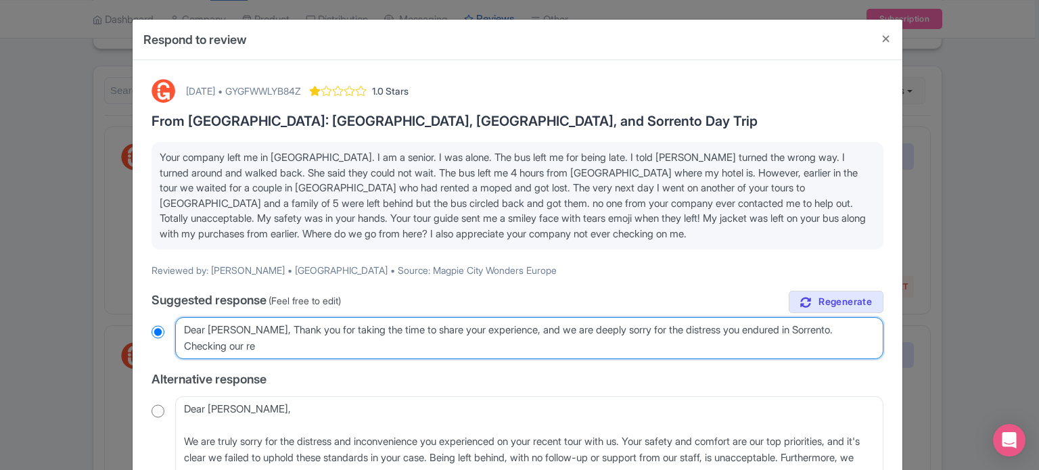
radio input "true"
type textarea "Dear Jeanne, Thank you for taking the time to share your experience, and we are…"
radio input "true"
type textarea "Dear Jeanne, Thank you for taking the time to share your experience, and we are…"
radio input "true"
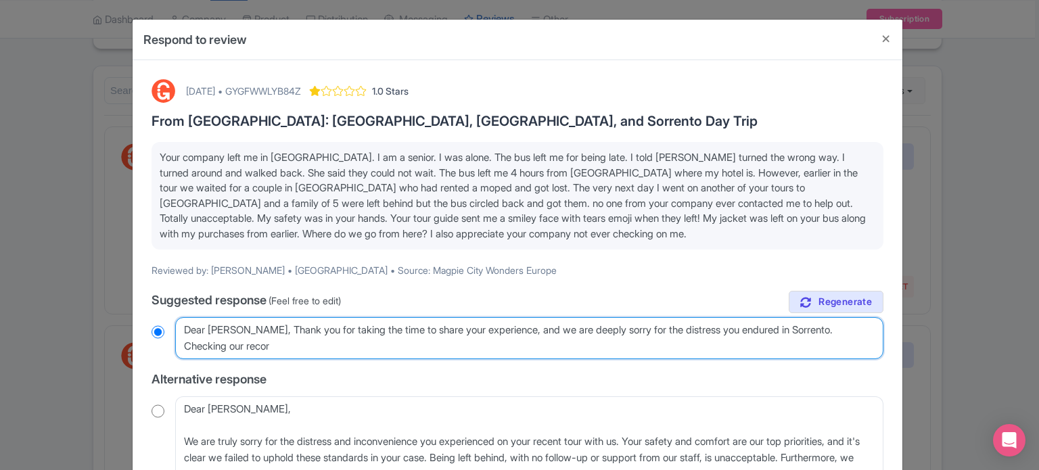
type textarea "Dear Jeanne, Thank you for taking the time to share your experience, and we are…"
radio input "true"
type textarea "Dear Jeanne, Thank you for taking the time to share your experience, and we are…"
radio input "true"
type textarea "Dear Jeanne, Thank you for taking the time to share your experience, and we are…"
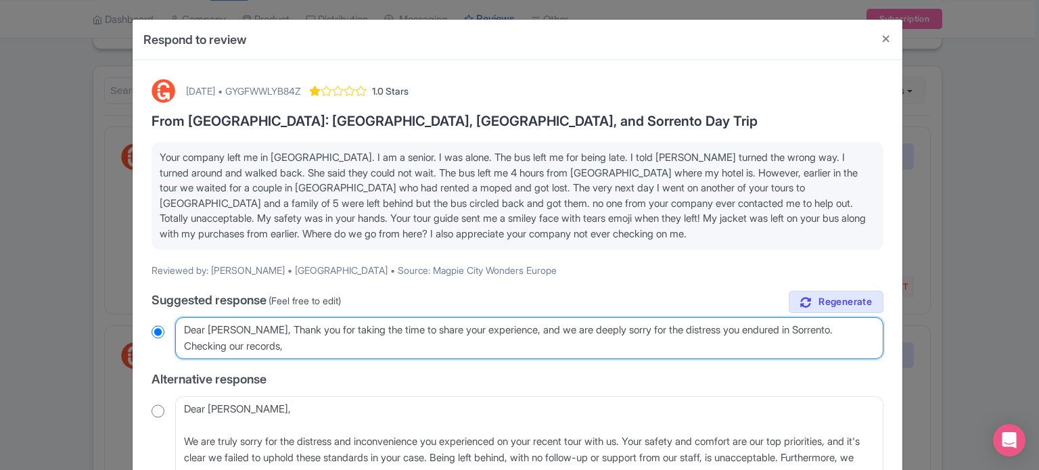
radio input "true"
type textarea "Dear Jeanne, Thank you for taking the time to share your experience, and we are…"
radio input "true"
type textarea "Dear Jeanne, Thank you for taking the time to share your experience, and we are…"
radio input "true"
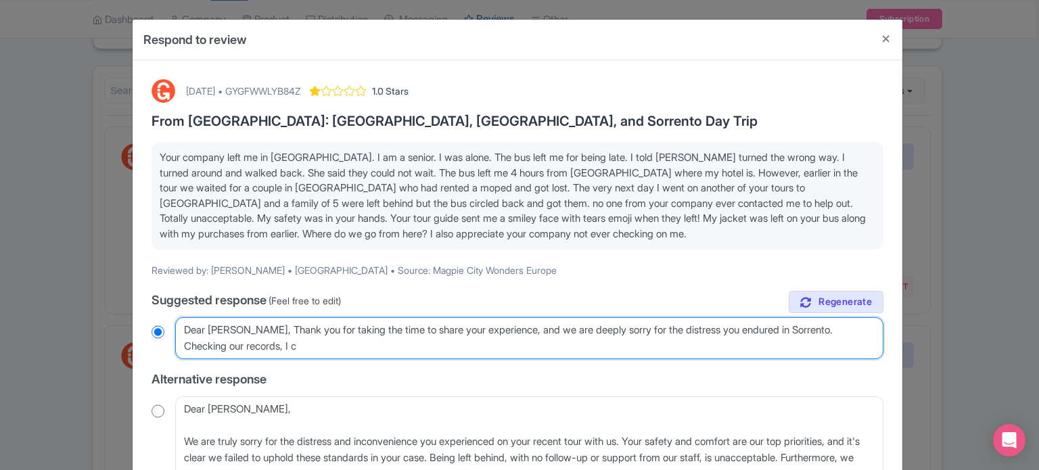
type textarea "Dear Jeanne, Thank you for taking the time to share your experience, and we are…"
radio input "true"
type textarea "Dear Jeanne, Thank you for taking the time to share your experience, and we are…"
radio input "true"
type textarea "Dear Jeanne, Thank you for taking the time to share your experience, and we are…"
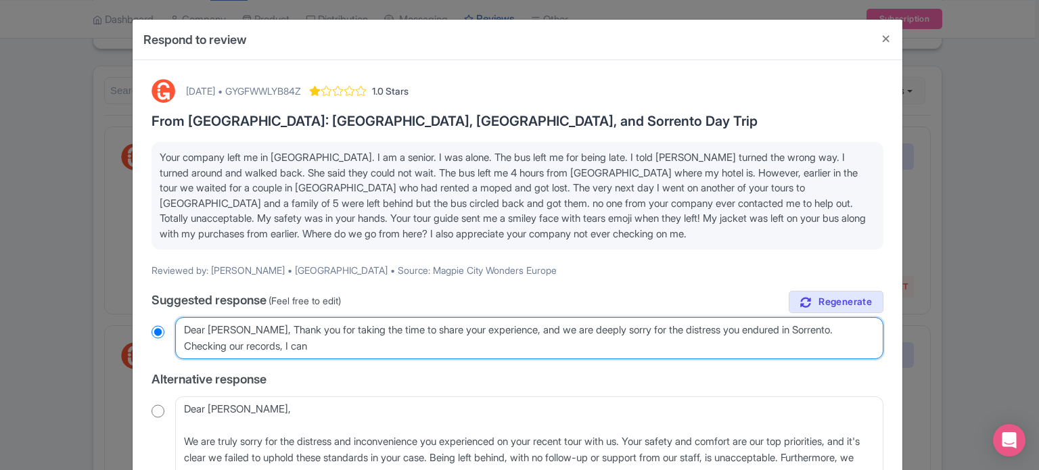
radio input "true"
type textarea "Dear Jeanne, Thank you for taking the time to share your experience, and we are…"
radio input "true"
type textarea "Dear Jeanne, Thank you for taking the time to share your experience, and we are…"
radio input "true"
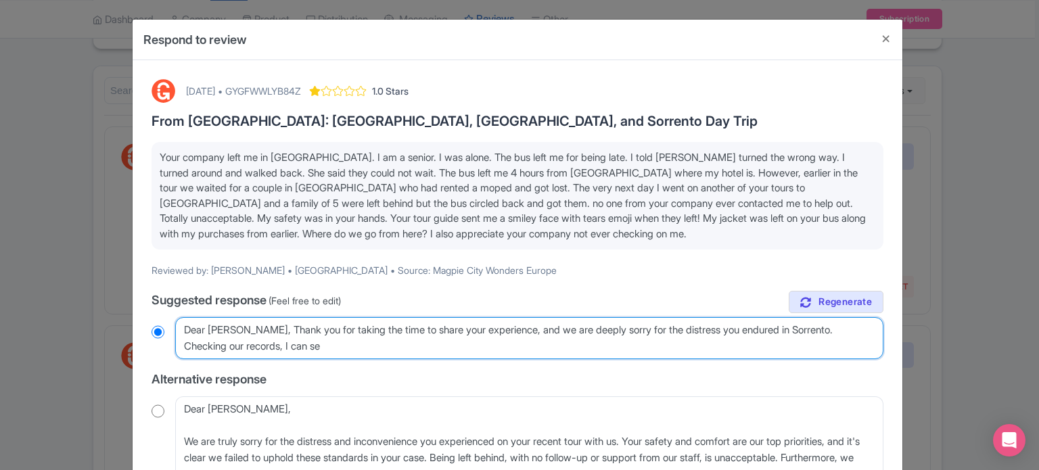
type textarea "Dear Jeanne, Thank you for taking the time to share your experience, and we are…"
radio input "true"
type textarea "Dear Jeanne, Thank you for taking the time to share your experience, and we are…"
radio input "true"
type textarea "Dear Jeanne, Thank you for taking the time to share your experience, and we are…"
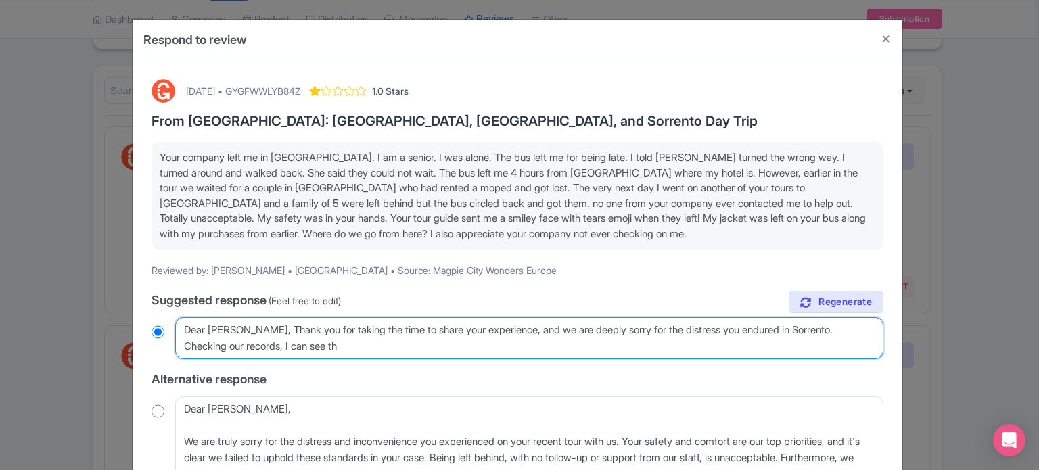
radio input "true"
type textarea "Dear Jeanne, Thank you for taking the time to share your experience, and we are…"
radio input "true"
type textarea "Dear Jeanne, Thank you for taking the time to share your experience, and we are…"
radio input "true"
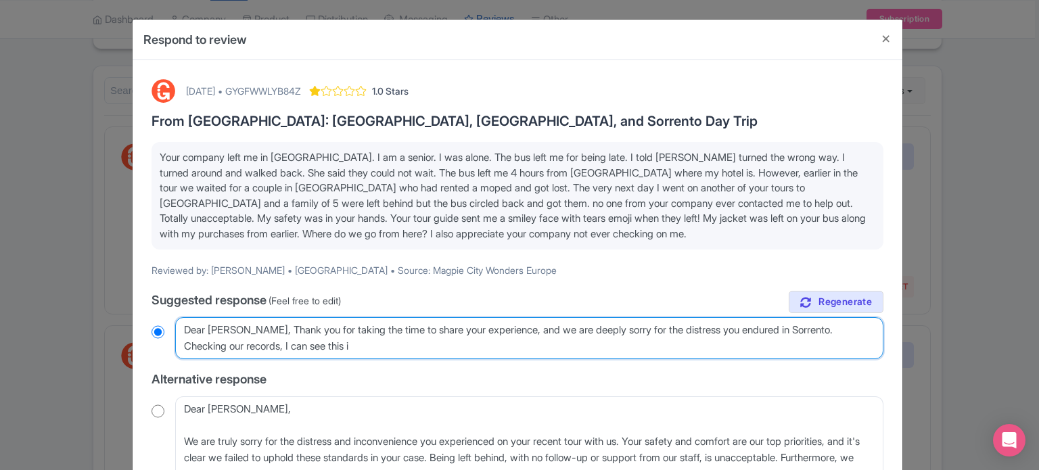
type textarea "Dear Jeanne, Thank you for taking the time to share your experience, and we are…"
radio input "true"
type textarea "Dear Jeanne, Thank you for taking the time to share your experience, and we are…"
radio input "true"
type textarea "Dear Jeanne, Thank you for taking the time to share your experience, and we are…"
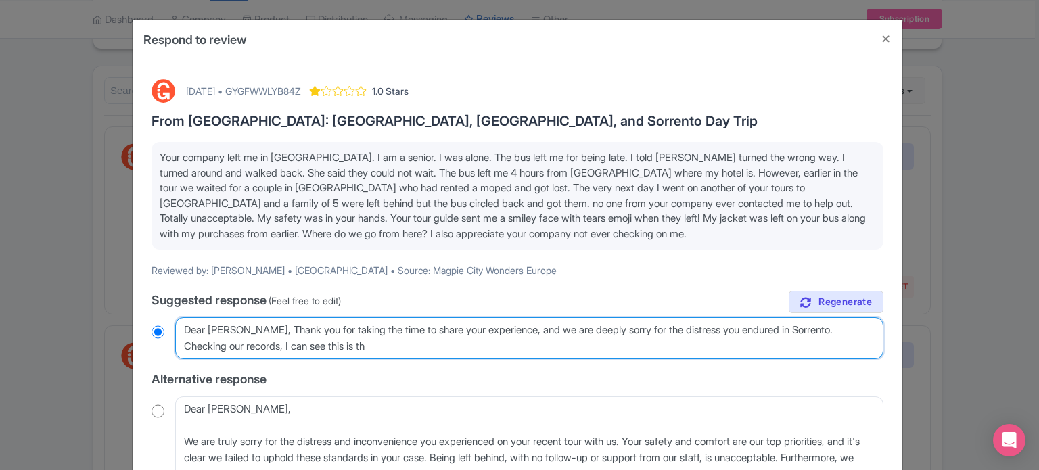
radio input "true"
type textarea "Dear Jeanne, Thank you for taking the time to share your experience, and we are…"
radio input "true"
type textarea "Dear Jeanne, Thank you for taking the time to share your experience, and we are…"
radio input "true"
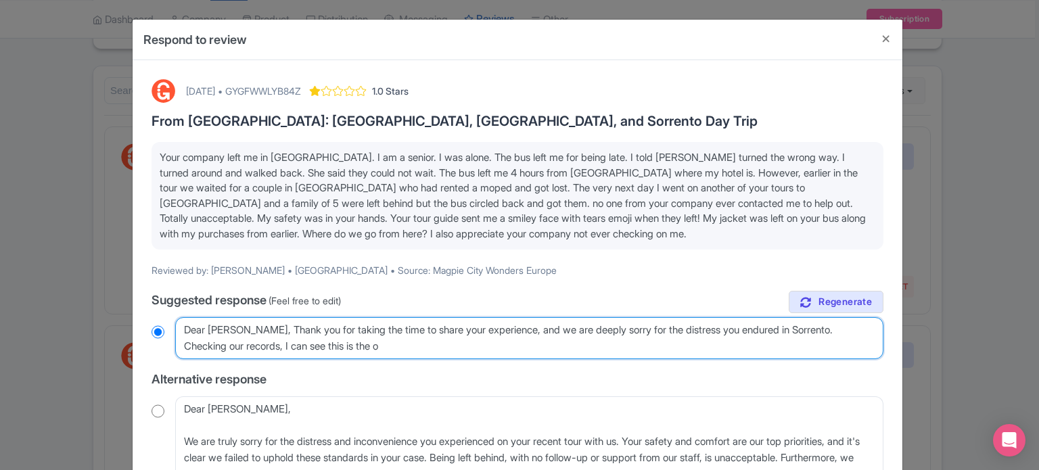
type textarea "Dear Jeanne, Thank you for taking the time to share your experience, and we are…"
radio input "true"
type textarea "Dear Jeanne, Thank you for taking the time to share your experience, and we are…"
radio input "true"
type textarea "Dear Jeanne, Thank you for taking the time to share your experience, and we are…"
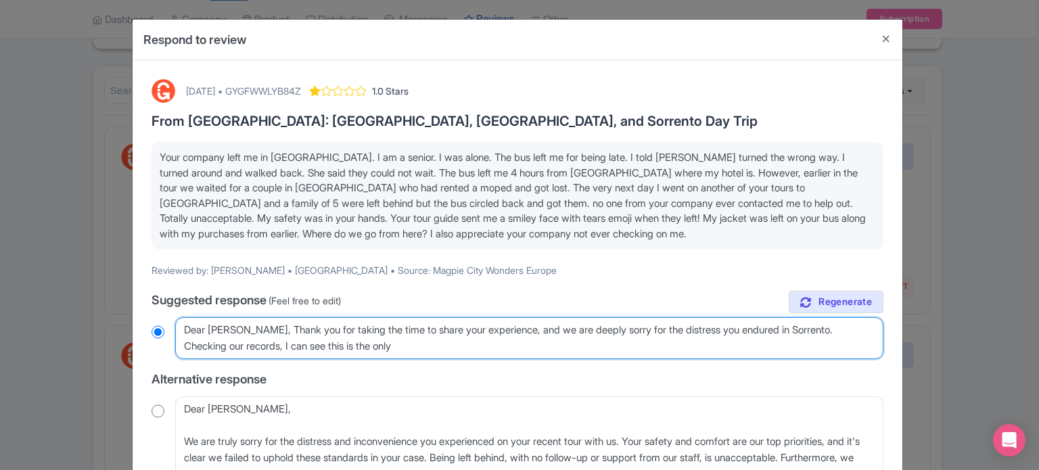
radio input "true"
type textarea "Dear Jeanne, Thank you for taking the time to share your experience, and we are…"
radio input "true"
type textarea "Dear Jeanne, Thank you for taking the time to share your experience, and we are…"
radio input "true"
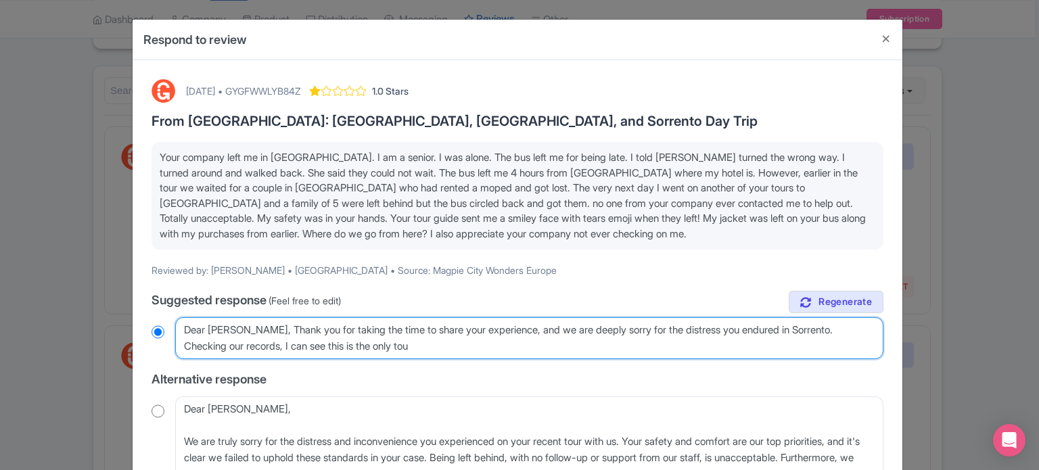
type textarea "Dear Jeanne, Thank you for taking the time to share your experience, and we are…"
radio input "true"
type textarea "Dear Jeanne, Thank you for taking the time to share your experience, and we are…"
radio input "true"
type textarea "Dear Jeanne, Thank you for taking the time to share your experience, and we are…"
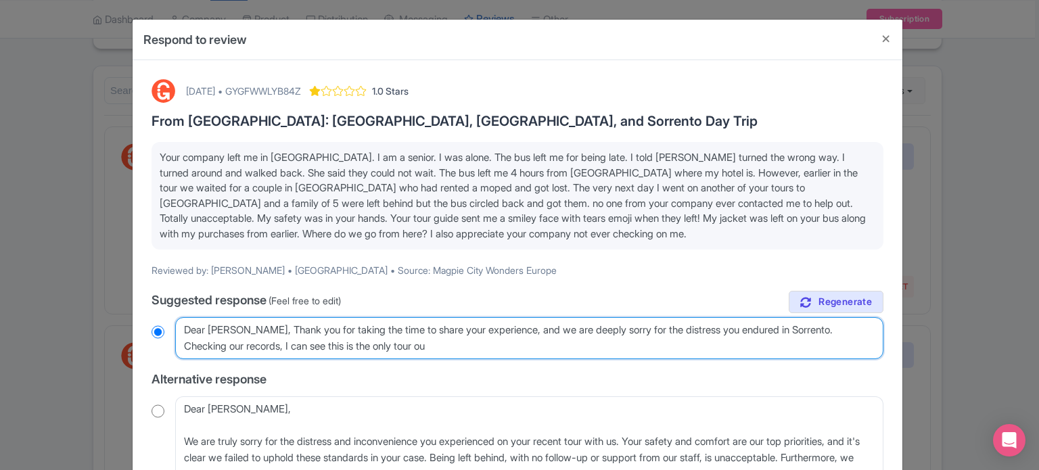
radio input "true"
type textarea "Dear Jeanne, Thank you for taking the time to share your experience, and we are…"
radio input "true"
type textarea "Dear Jeanne, Thank you for taking the time to share your experience, and we are…"
radio input "true"
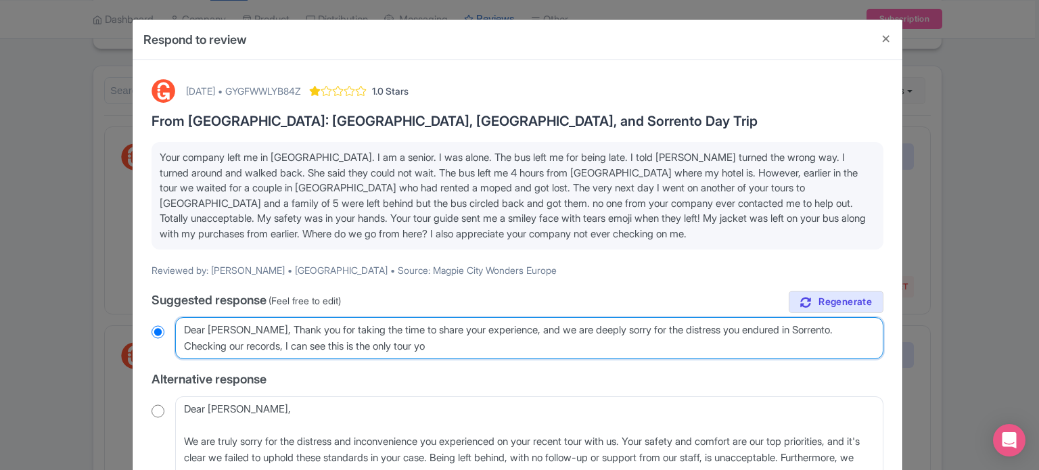
type textarea "Dear Jeanne, Thank you for taking the time to share your experience, and we are…"
radio input "true"
type textarea "Dear Jeanne, Thank you for taking the time to share your experience, and we are…"
radio input "true"
type textarea "Dear Jeanne, Thank you for taking the time to share your experience, and we are…"
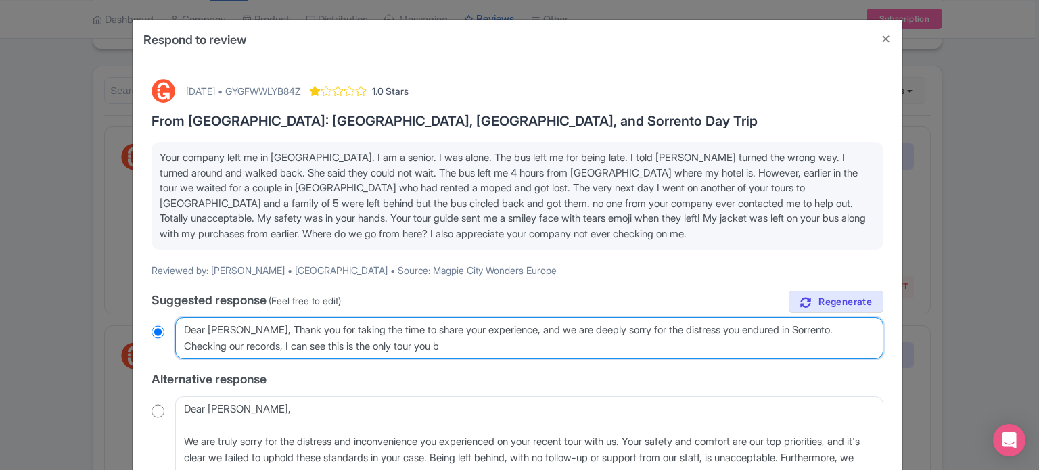
radio input "true"
type textarea "Dear Jeanne, Thank you for taking the time to share your experience, and we are…"
radio input "true"
type textarea "Dear Jeanne, Thank you for taking the time to share your experience, and we are…"
radio input "true"
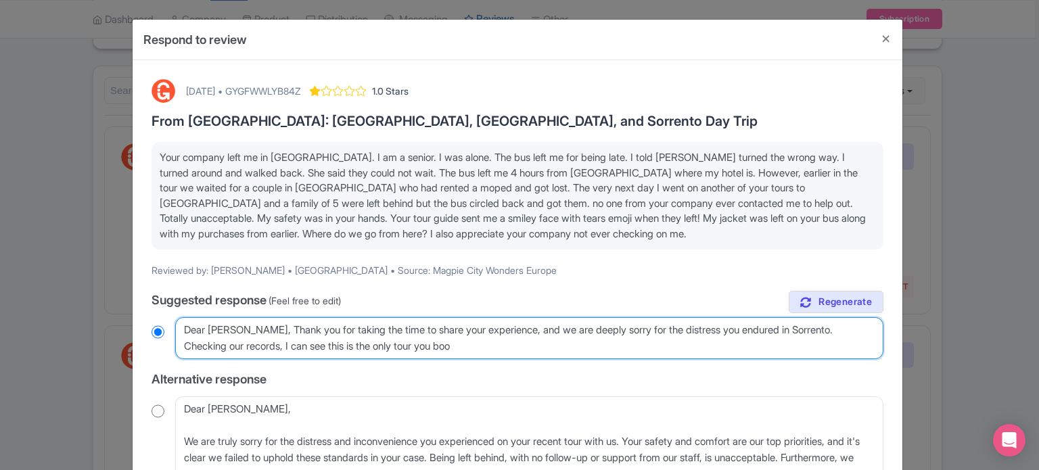
type textarea "Dear Jeanne, Thank you for taking the time to share your experience, and we are…"
radio input "true"
type textarea "Dear Jeanne, Thank you for taking the time to share your experience, and we are…"
radio input "true"
type textarea "Dear Jeanne, Thank you for taking the time to share your experience, and we are…"
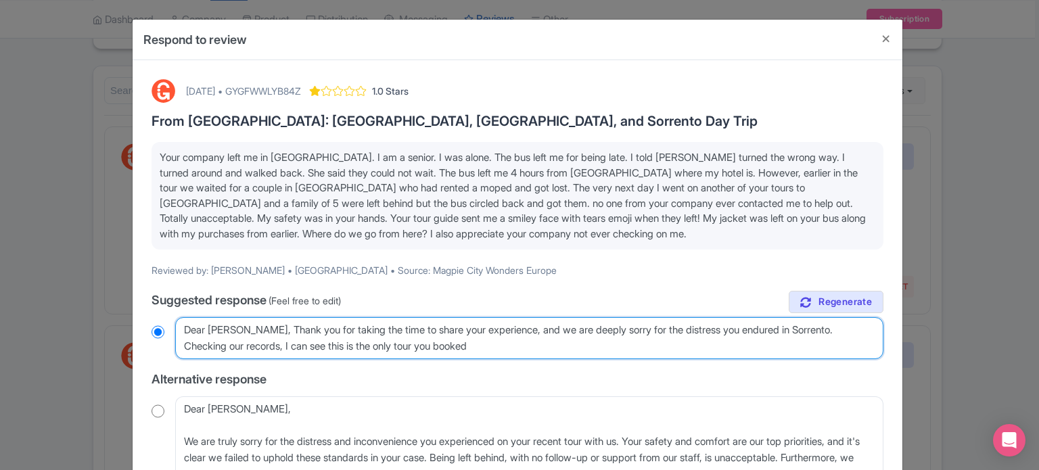
radio input "true"
type textarea "Dear Jeanne, Thank you for taking the time to share your experience, and we are…"
radio input "true"
type textarea "Dear Jeanne, Thank you for taking the time to share your experience, and we are…"
radio input "true"
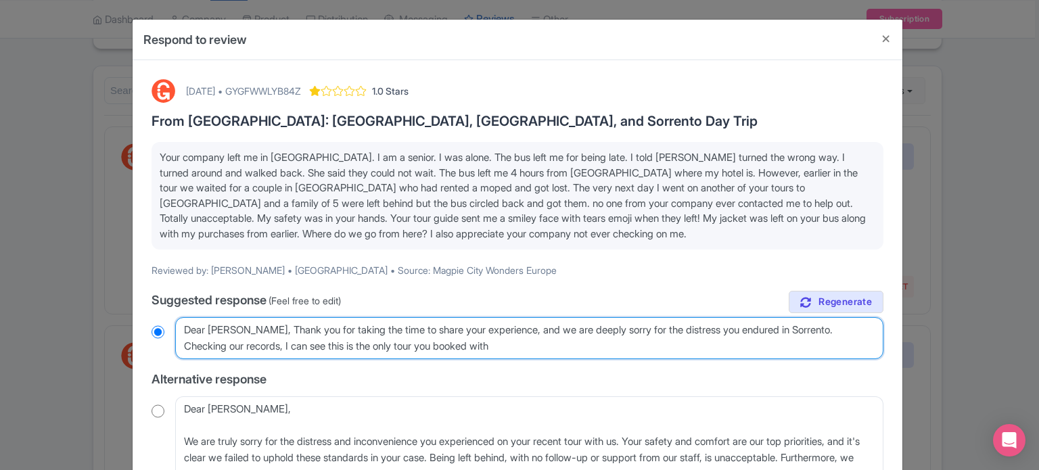
type textarea "Dear Jeanne, Thank you for taking the time to share your experience, and we are…"
radio input "true"
type textarea "Dear Jeanne, Thank you for taking the time to share your experience, and we are…"
radio input "true"
type textarea "Dear Jeanne, Thank you for taking the time to share your experience, and we are…"
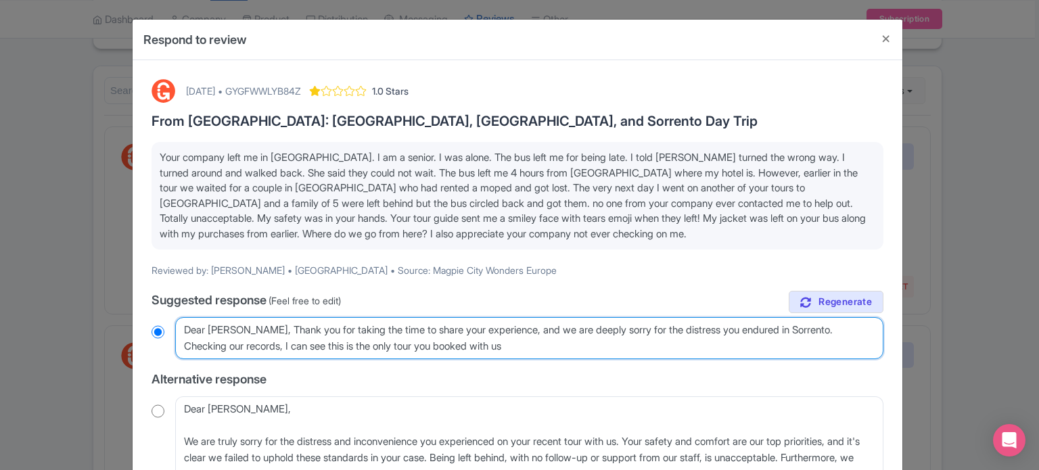
radio input "true"
type textarea "Dear Jeanne, Thank you for taking the time to share your experience, and we are…"
radio input "true"
type textarea "Dear Jeanne, Thank you for taking the time to share your experience, and we are…"
radio input "true"
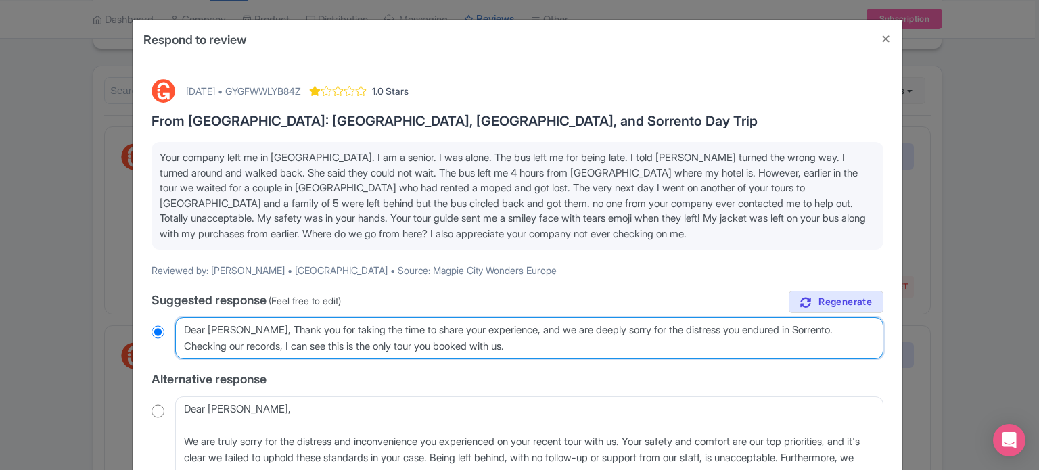
type textarea "Dear Jeanne, Thank you for taking the time to share your experience, and we are…"
radio input "true"
type textarea "Dear Jeanne, Thank you for taking the time to share your experience, and we are…"
radio input "true"
type textarea "Dear Jeanne, Thank you for taking the time to share your experience, and we are…"
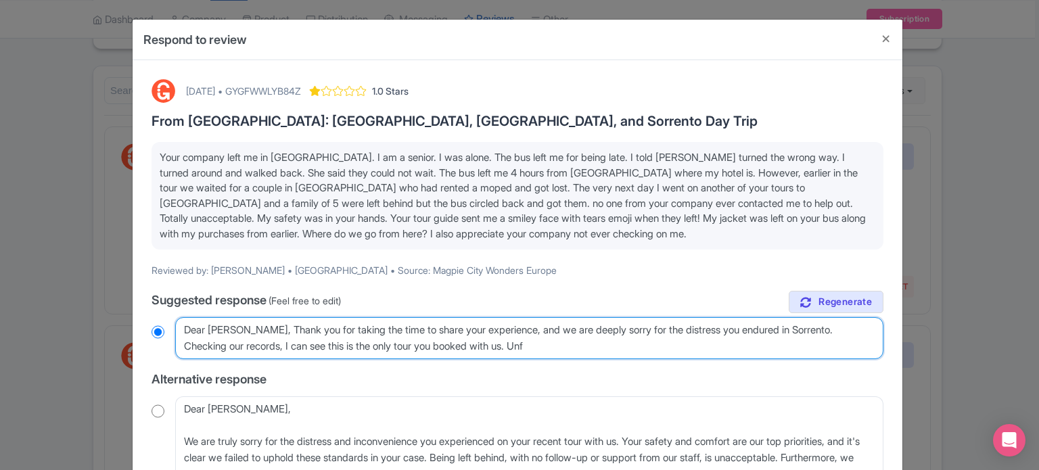
radio input "true"
type textarea "Dear Jeanne, Thank you for taking the time to share your experience, and we are…"
radio input "true"
type textarea "Dear Jeanne, Thank you for taking the time to share your experience, and we are…"
radio input "true"
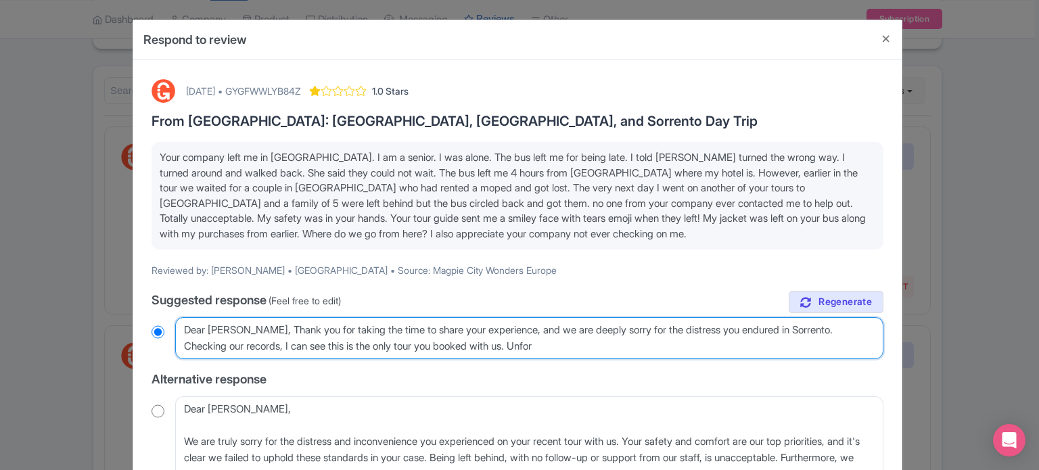
type textarea "Dear Jeanne, Thank you for taking the time to share your experience, and we are…"
radio input "true"
type textarea "Dear Jeanne, Thank you for taking the time to share your experience, and we are…"
radio input "true"
type textarea "Dear Jeanne, Thank you for taking the time to share your experience, and we are…"
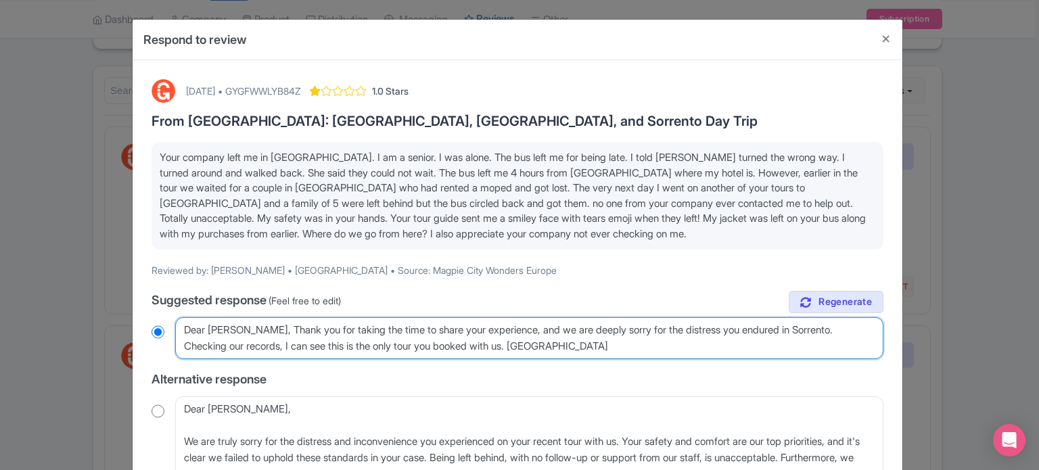
radio input "true"
type textarea "Dear Jeanne, Thank you for taking the time to share your experience, and we are…"
radio input "true"
type textarea "Dear Jeanne, Thank you for taking the time to share your experience, and we are…"
radio input "true"
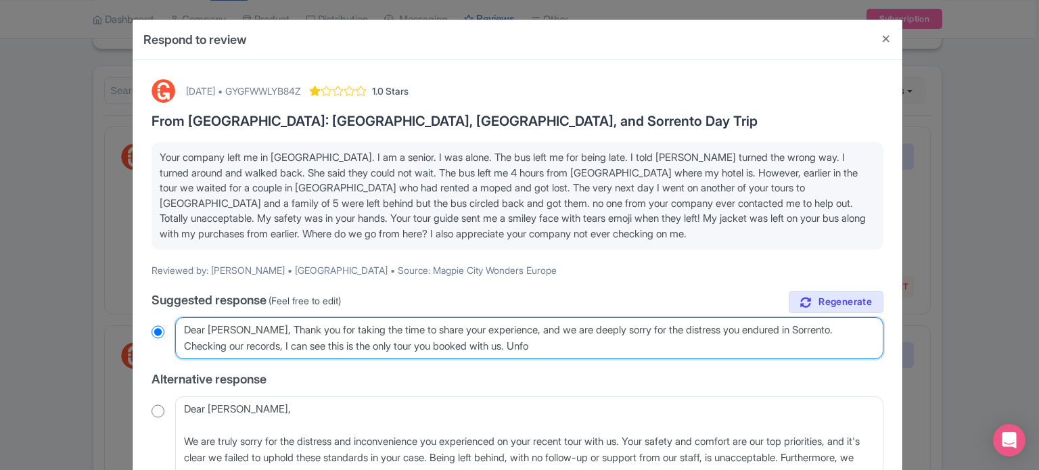
type textarea "Dear Jeanne, Thank you for taking the time to share your experience, and we are…"
radio input "true"
type textarea "Dear Jeanne, Thank you for taking the time to share your experience, and we are…"
radio input "true"
type textarea "Dear Jeanne, Thank you for taking the time to share your experience, and we are…"
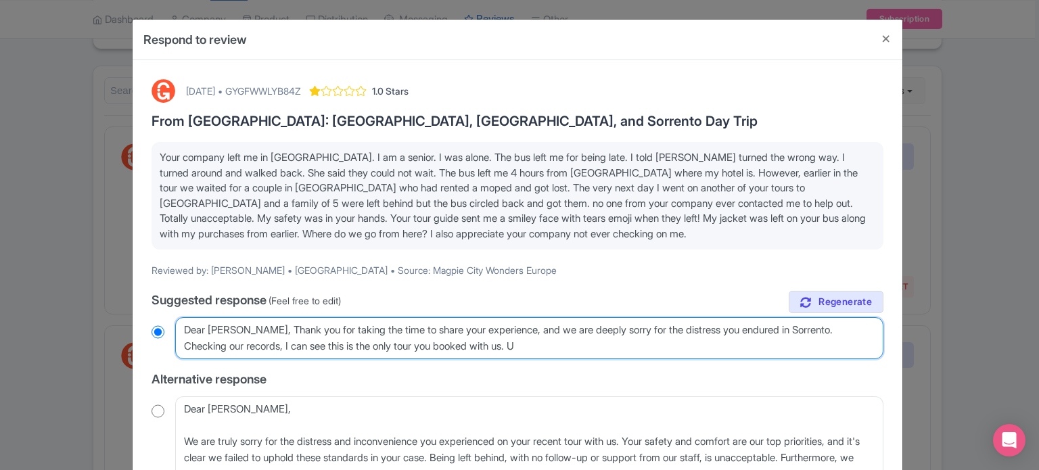
radio input "true"
type textarea "Dear Jeanne, Thank you for taking the time to share your experience, and we are…"
radio input "true"
type textarea "Dear Jeanne, Thank you for taking the time to share your experience, and we are…"
radio input "true"
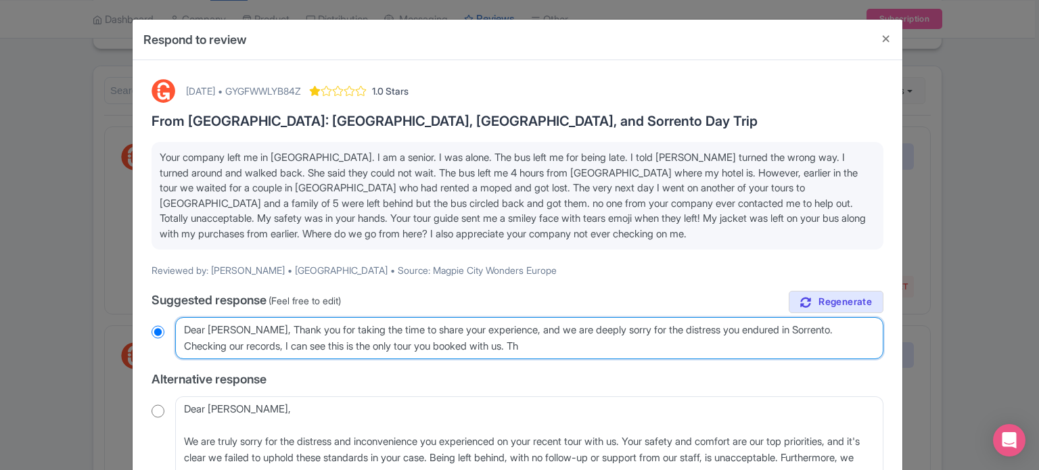
type textarea "Dear Jeanne, Thank you for taking the time to share your experience, and we are…"
radio input "true"
type textarea "Dear Jeanne, Thank you for taking the time to share your experience, and we are…"
radio input "true"
type textarea "Dear Jeanne, Thank you for taking the time to share your experience, and we are…"
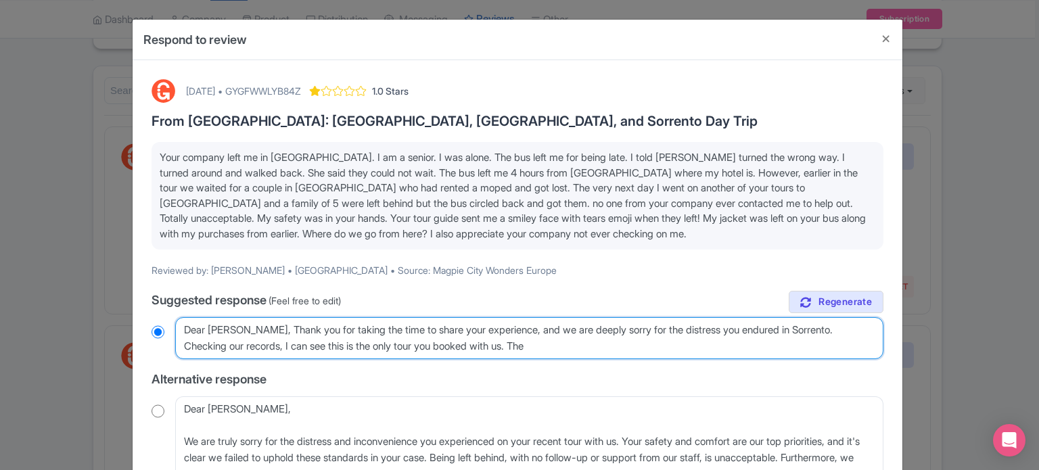
radio input "true"
type textarea "Dear Jeanne, Thank you for taking the time to share your experience, and we are…"
radio input "true"
type textarea "Dear Jeanne, Thank you for taking the time to share your experience, and we are…"
radio input "true"
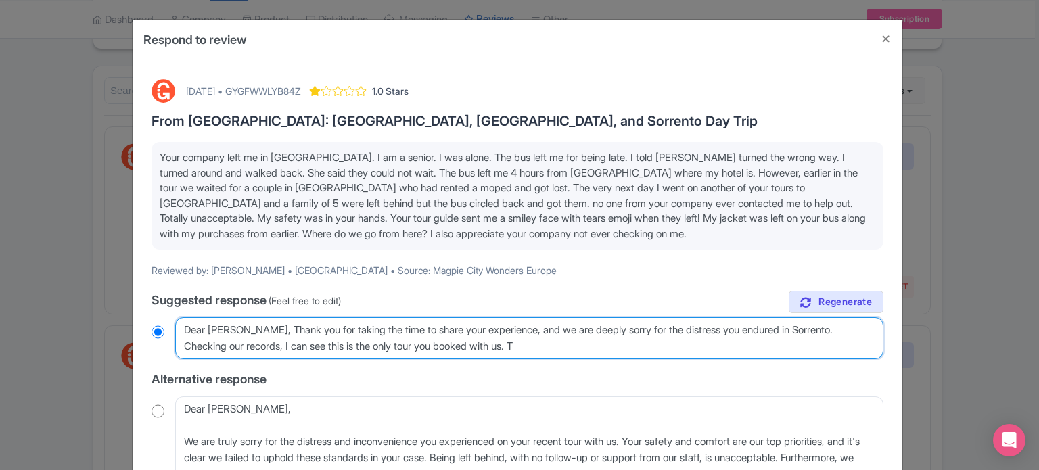
type textarea "Dear Jeanne, Thank you for taking the time to share your experience, and we are…"
radio input "true"
type textarea "Dear Jeanne, Thank you for taking the time to share your experience, and we are…"
radio input "true"
type textarea "Dear Jeanne, Thank you for taking the time to share your experience, and we are…"
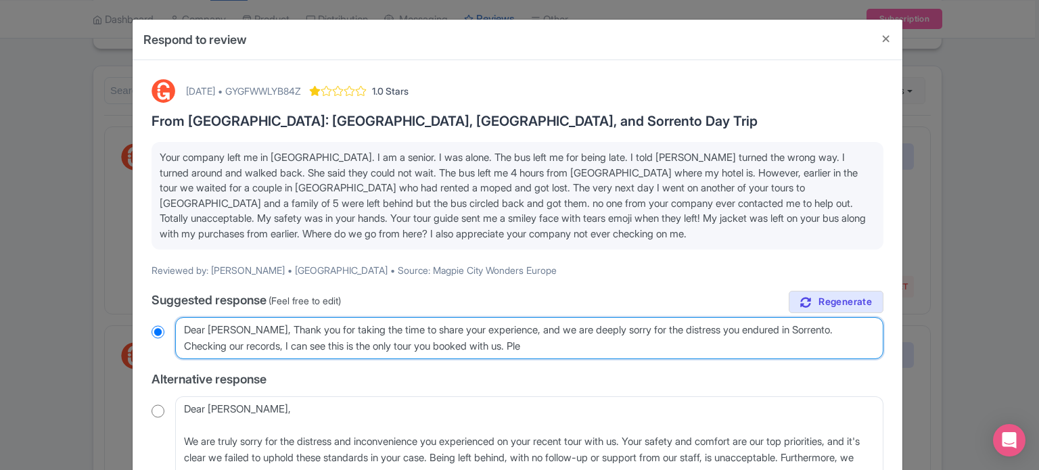
radio input "true"
type textarea "Dear Jeanne, Thank you for taking the time to share your experience, and we are…"
radio input "true"
type textarea "Dear Jeanne, Thank you for taking the time to share your experience, and we are…"
radio input "true"
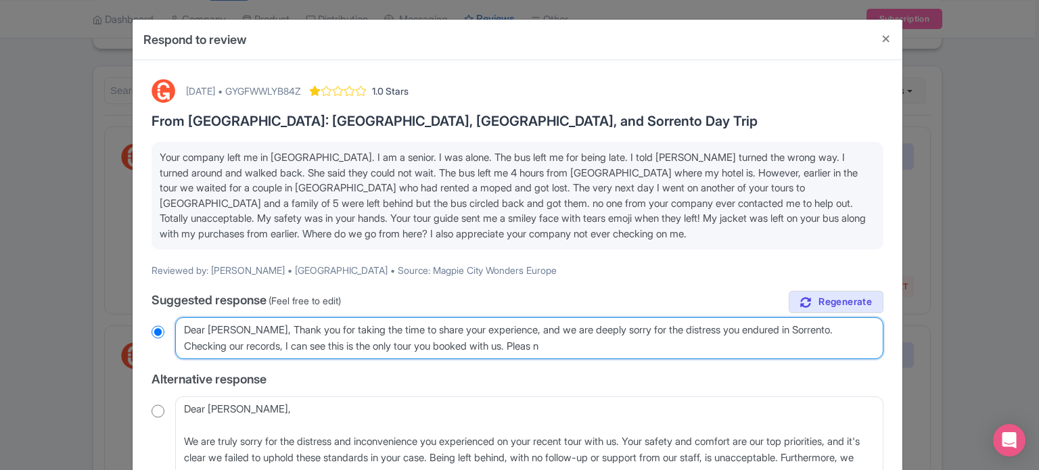
type textarea "Dear Jeanne, Thank you for taking the time to share your experience, and we are…"
radio input "true"
type textarea "Dear Jeanne, Thank you for taking the time to share your experience, and we are…"
radio input "true"
type textarea "Dear Jeanne, Thank you for taking the time to share your experience, and we are…"
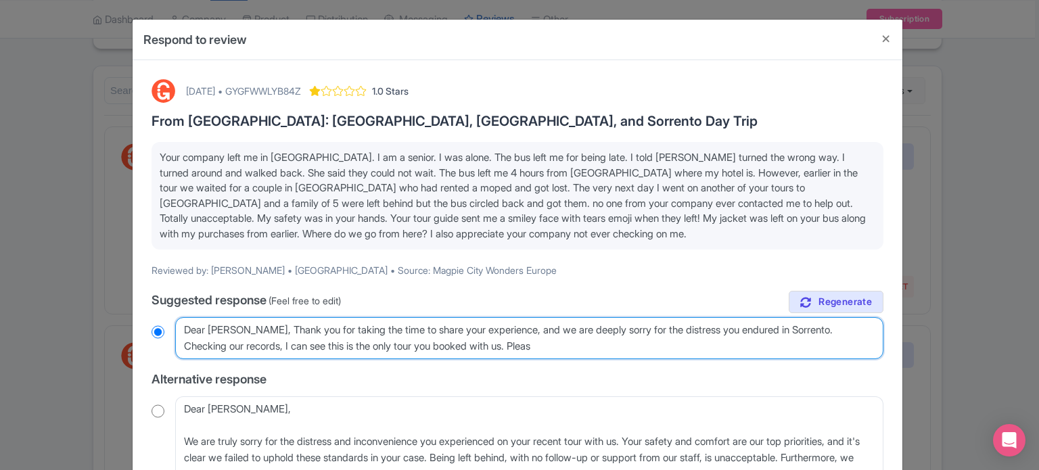
radio input "true"
type textarea "Dear Jeanne, Thank you for taking the time to share your experience, and we are…"
radio input "true"
type textarea "Dear Jeanne, Thank you for taking the time to share your experience, and we are…"
radio input "true"
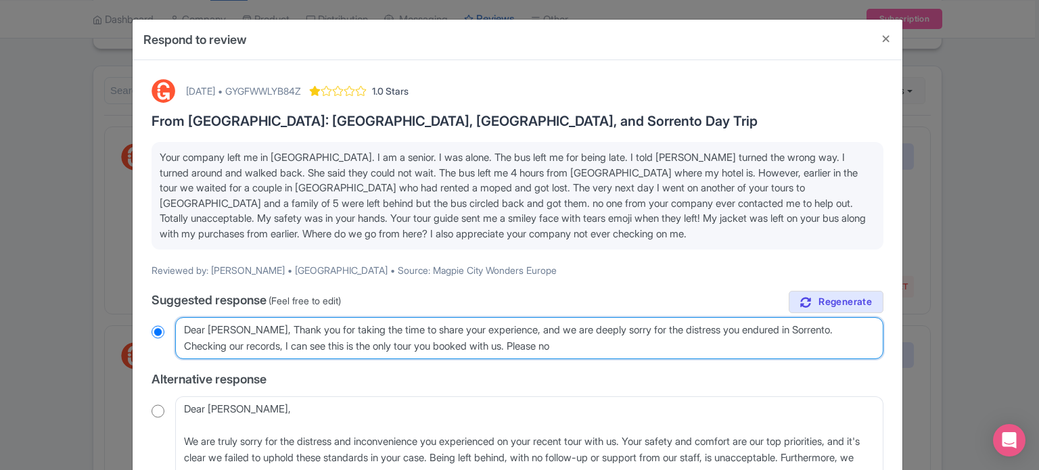
type textarea "Dear Jeanne, Thank you for taking the time to share your experience, and we are…"
radio input "true"
type textarea "Dear Jeanne, Thank you for taking the time to share your experience, and we are…"
radio input "true"
type textarea "Dear Jeanne, Thank you for taking the time to share your experience, and we are…"
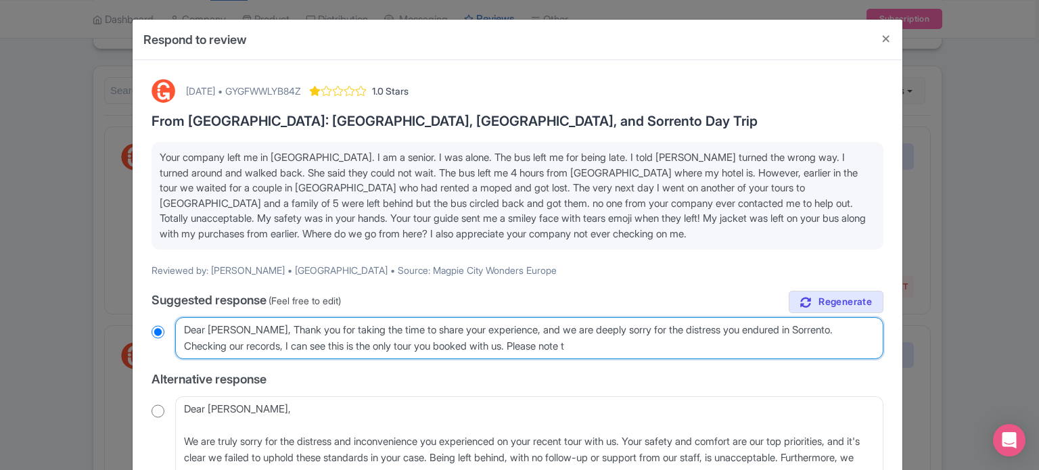
radio input "true"
type textarea "Dear Jeanne, Thank you for taking the time to share your experience, and we are…"
radio input "true"
type textarea "Dear Jeanne, Thank you for taking the time to share your experience, and we are…"
radio input "true"
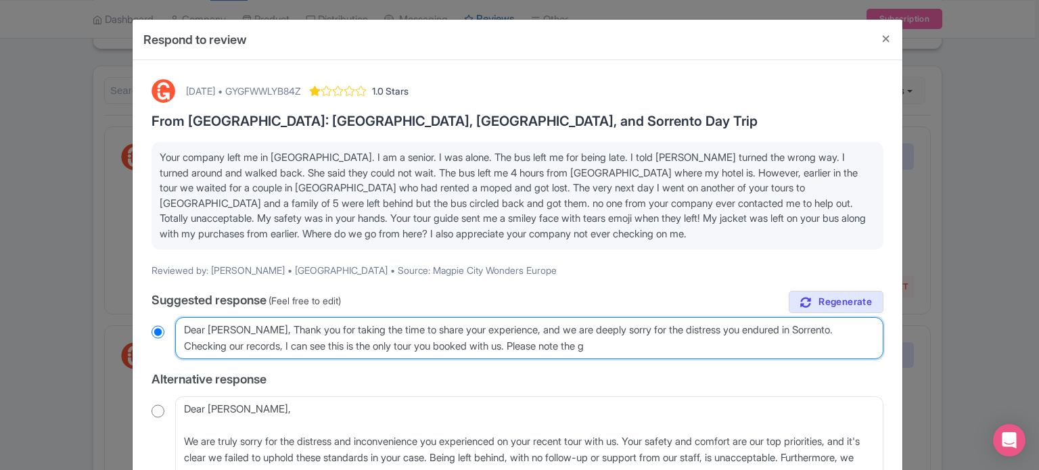
type textarea "Dear Jeanne, Thank you for taking the time to share your experience, and we are…"
radio input "true"
type textarea "Dear Jeanne, Thank you for taking the time to share your experience, and we are…"
radio input "true"
type textarea "Dear Jeanne, Thank you for taking the time to share your experience, and we are…"
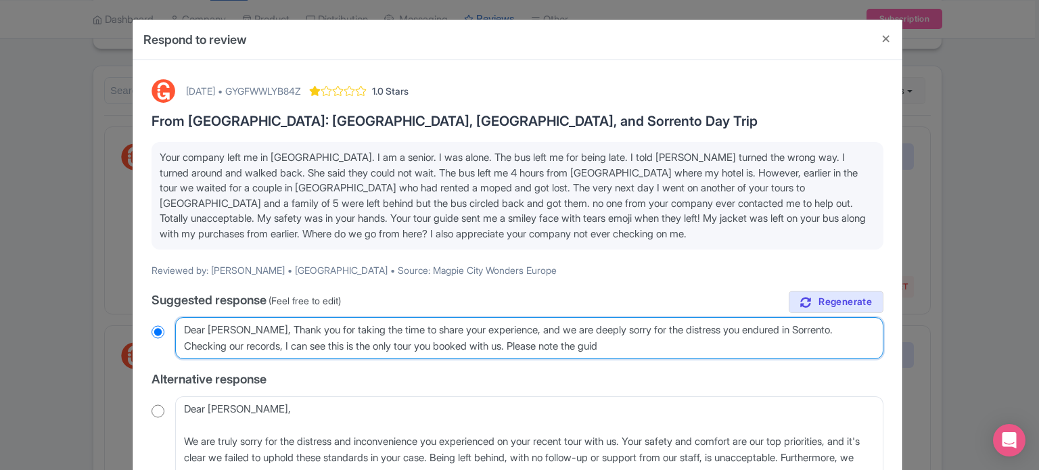
radio input "true"
type textarea "Dear Jeanne, Thank you for taking the time to share your experience, and we are…"
radio input "true"
type textarea "Dear Jeanne, Thank you for taking the time to share your experience, and we are…"
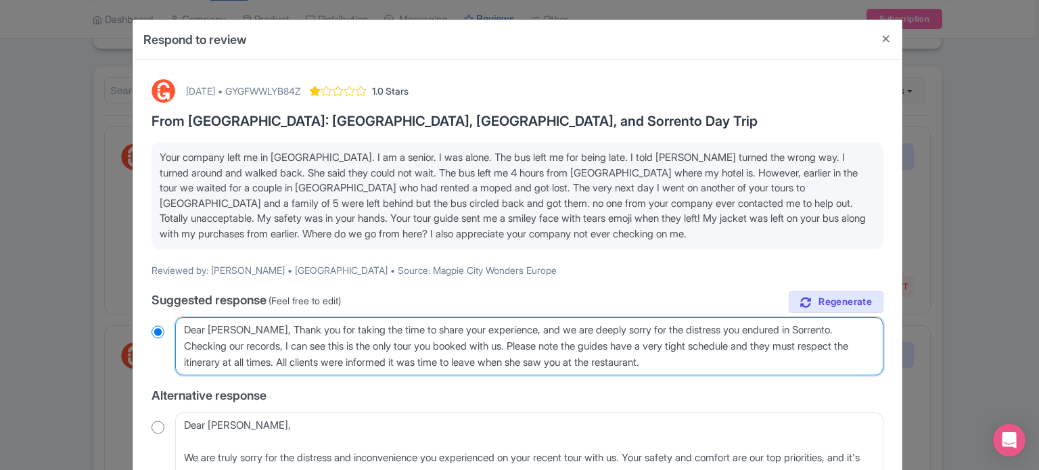
click at [341, 360] on textarea "Dear Jeanne, Thank you for taking the time to share your experience, and we are…" at bounding box center [529, 346] width 708 height 58
click at [745, 358] on textarea "Dear Jeanne, Thank you for taking the time to share your experience, and we are…" at bounding box center [529, 346] width 708 height 58
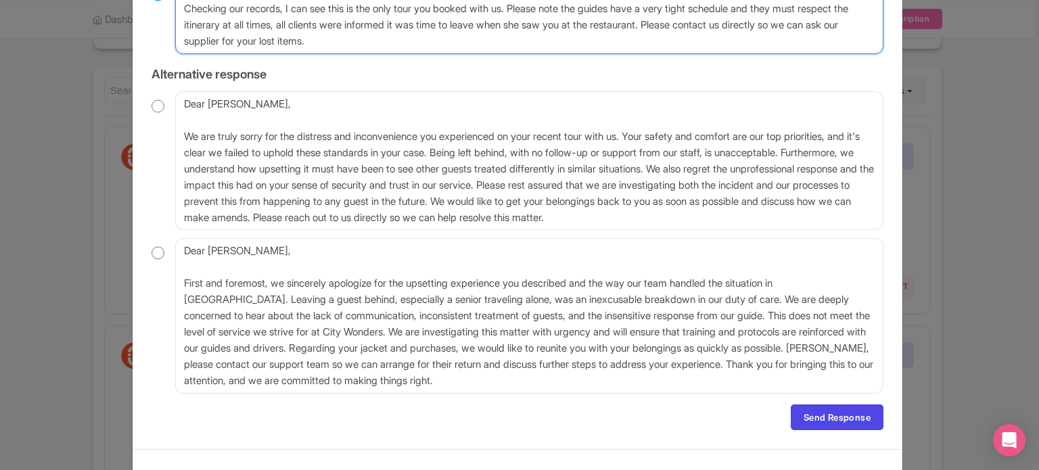
scroll to position [338, 0]
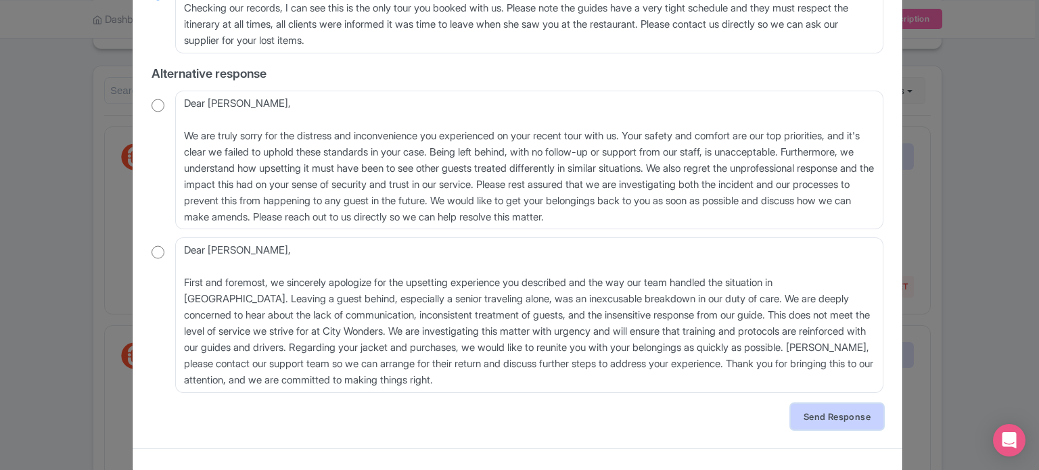
click at [830, 415] on link "Send Response" at bounding box center [837, 417] width 93 height 26
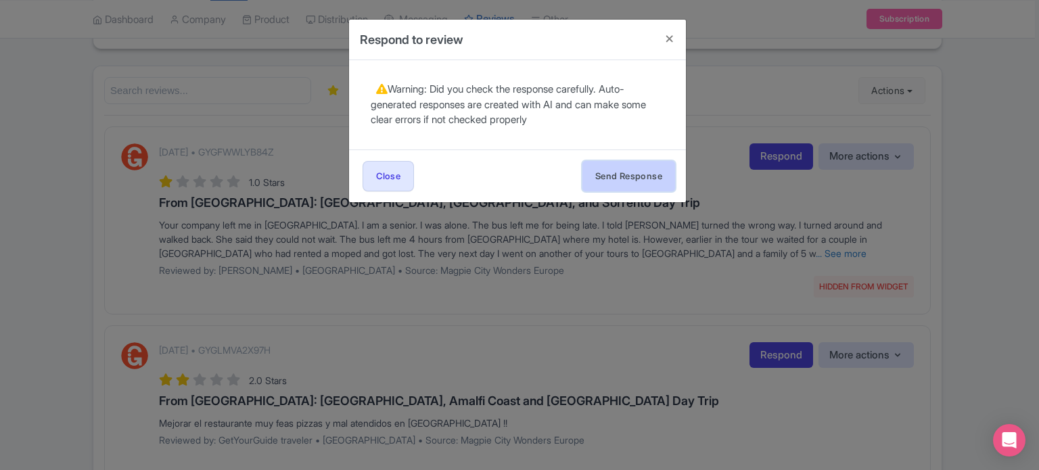
click at [627, 174] on button "Send Response" at bounding box center [628, 176] width 93 height 30
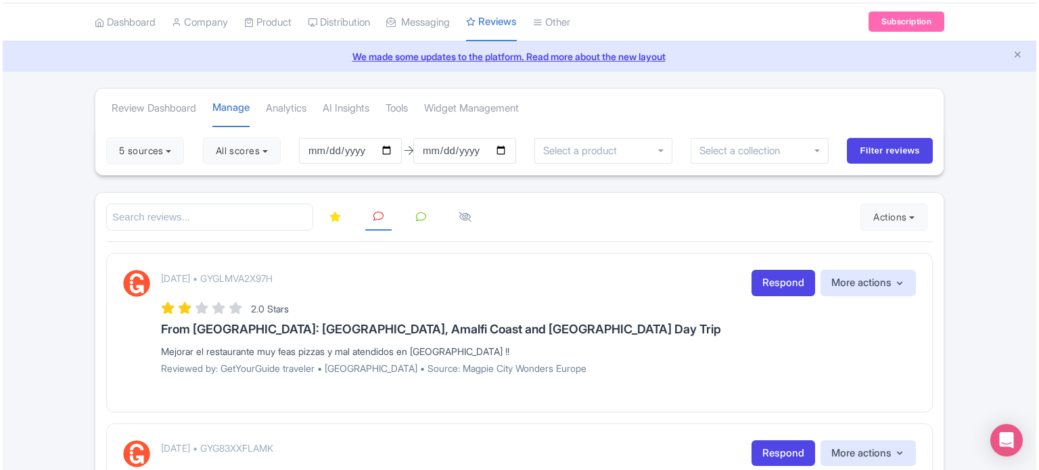
scroll to position [37, 0]
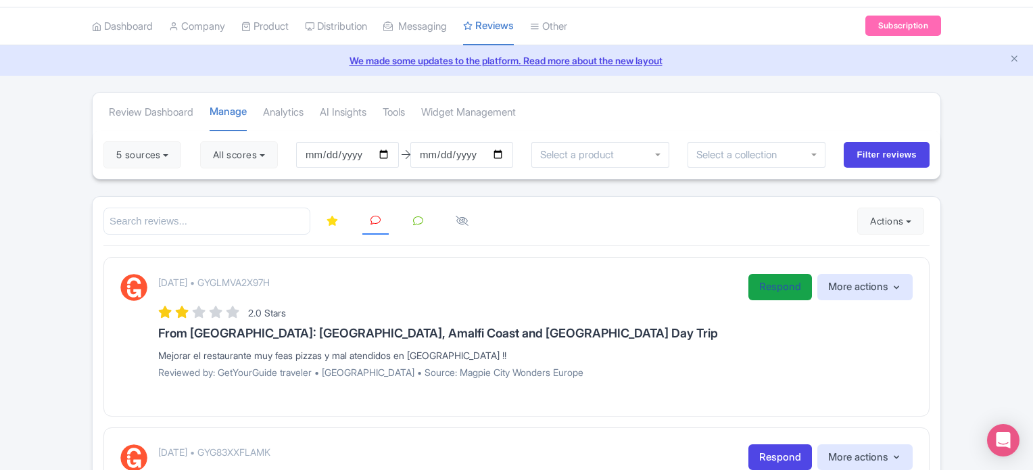
click at [766, 289] on link "Respond" at bounding box center [781, 287] width 64 height 26
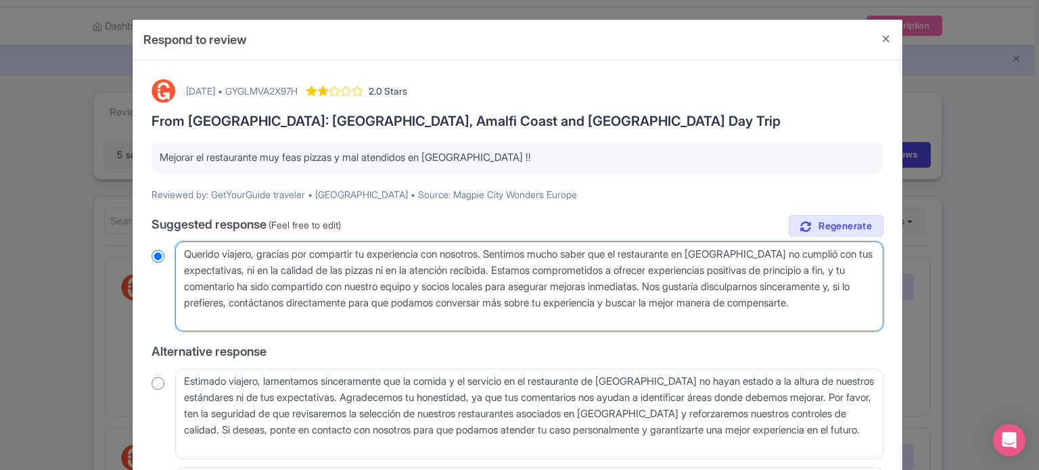
drag, startPoint x: 696, startPoint y: 285, endPoint x: 722, endPoint y: 319, distance: 42.5
click at [722, 319] on textarea "Querido viajero, gracias por compartir tu experiencia con nosotros. Sentimos mu…" at bounding box center [529, 286] width 708 height 91
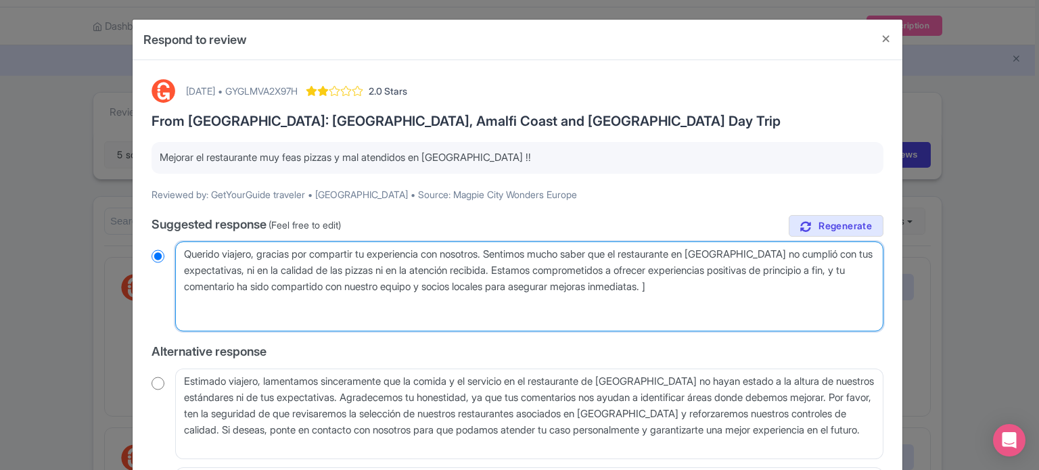
type textarea "Querido viajero, gracias por compartir tu experiencia con nosotros. Sentimos mu…"
radio input "true"
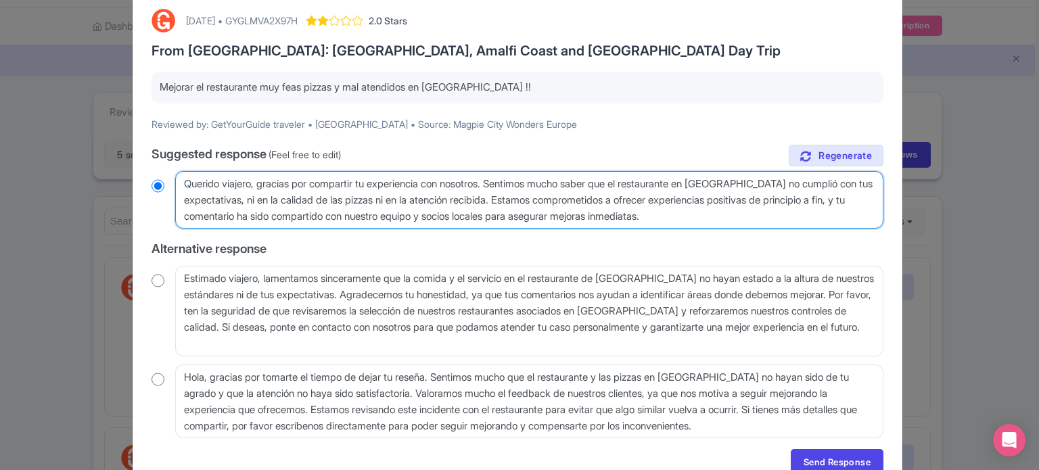
scroll to position [135, 0]
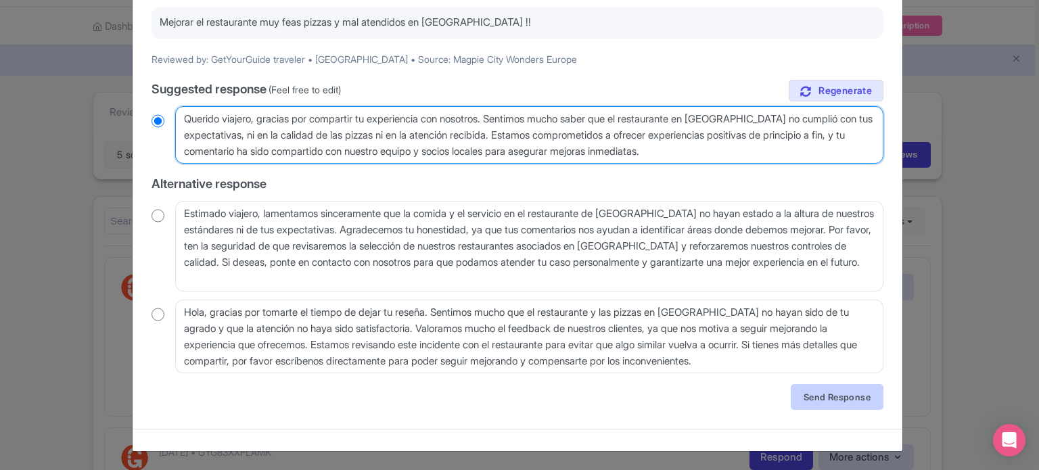
type textarea "Querido viajero, gracias por compartir tu experiencia con nosotros. Sentimos mu…"
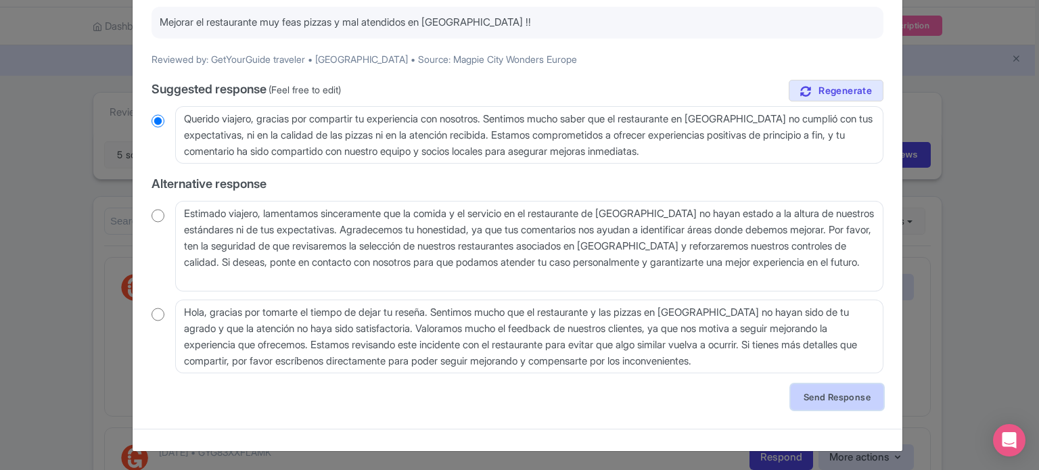
click at [821, 392] on link "Send Response" at bounding box center [837, 397] width 93 height 26
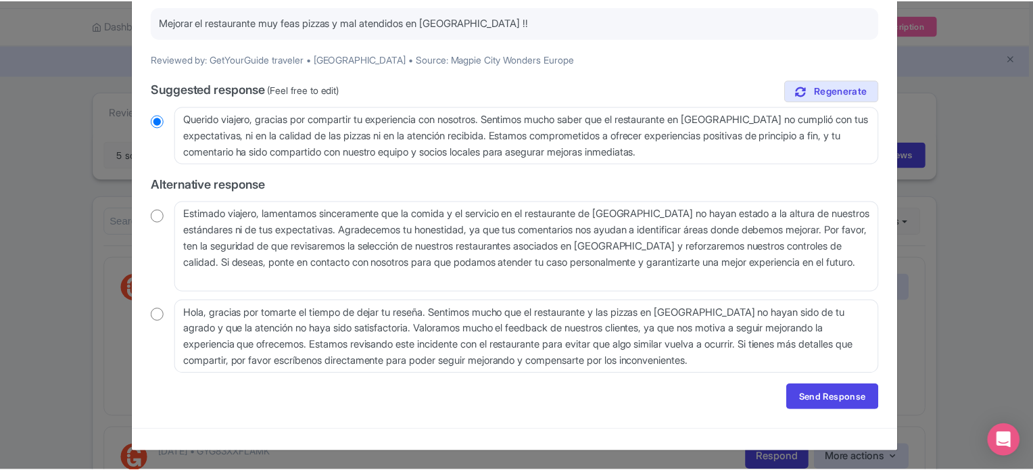
scroll to position [0, 0]
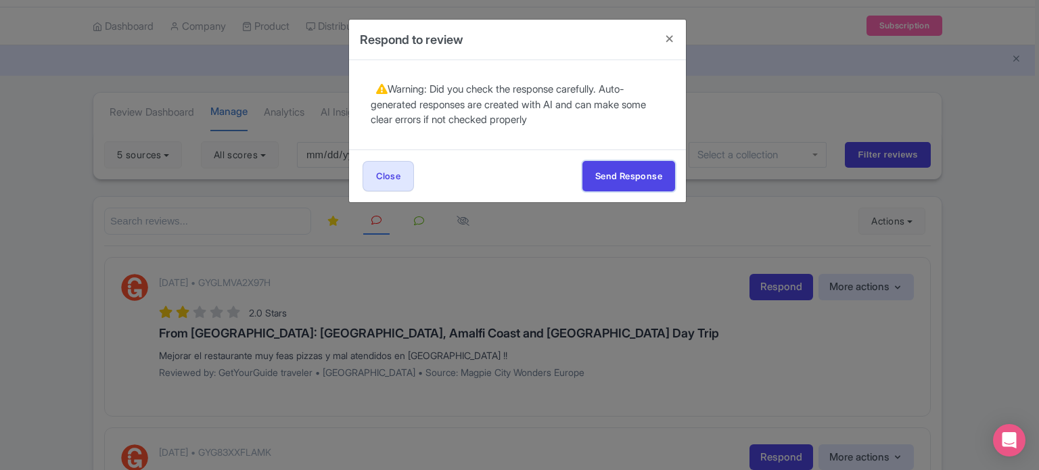
drag, startPoint x: 650, startPoint y: 183, endPoint x: 646, endPoint y: 206, distance: 22.7
click at [649, 183] on button "Send Response" at bounding box center [628, 176] width 93 height 30
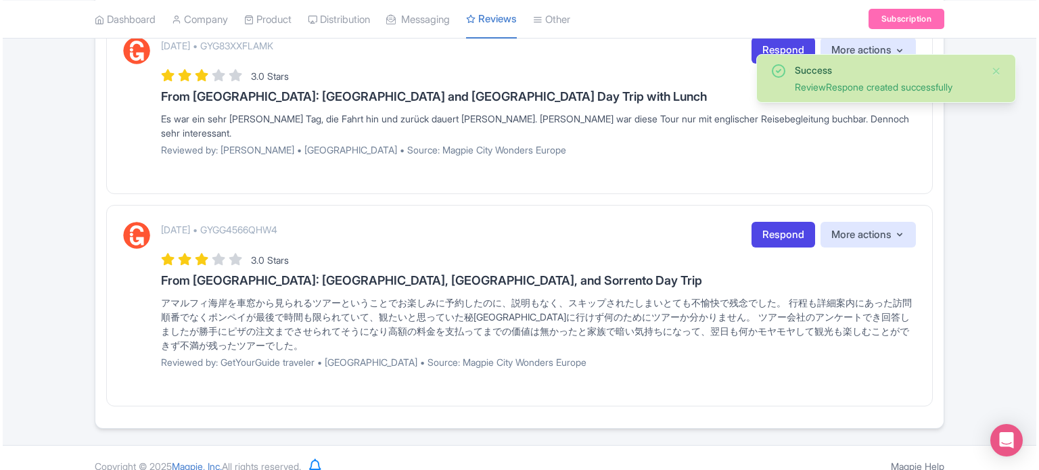
scroll to position [138, 0]
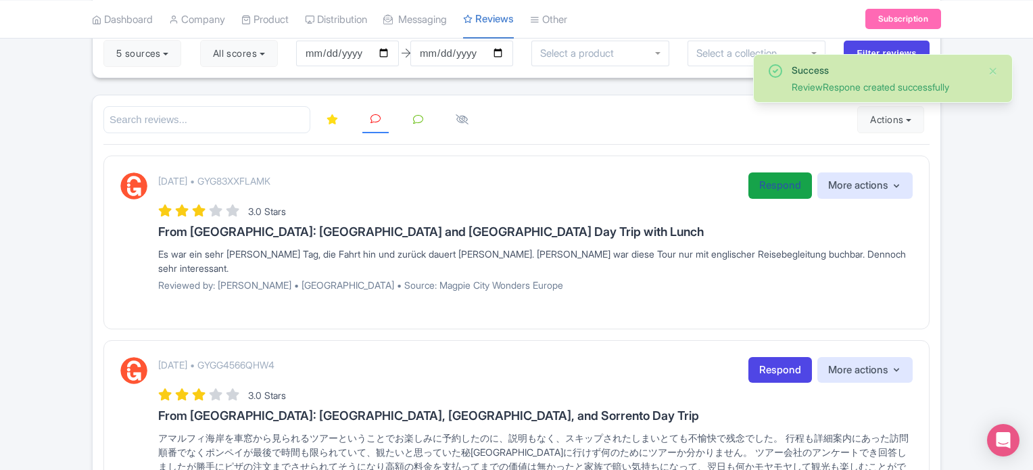
drag, startPoint x: 771, startPoint y: 190, endPoint x: 669, endPoint y: 256, distance: 121.7
click at [771, 191] on link "Respond" at bounding box center [781, 185] width 64 height 26
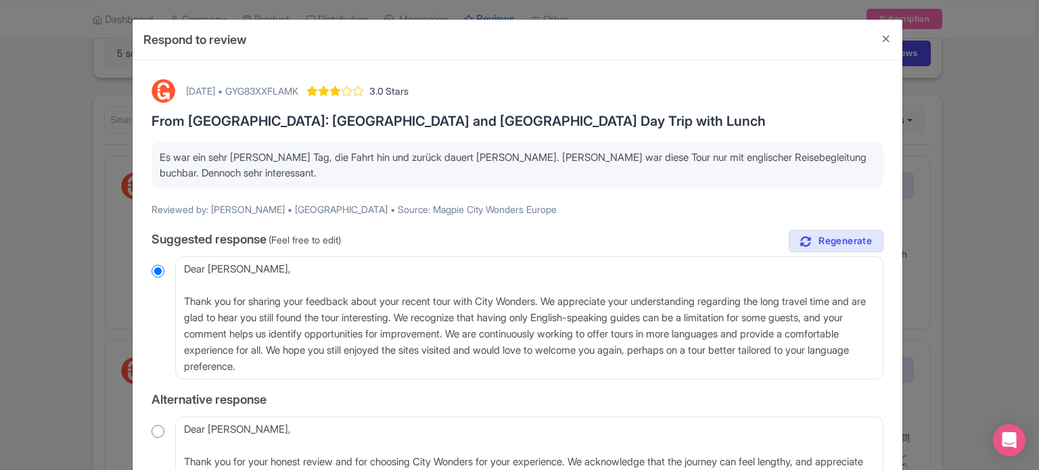
click at [545, 157] on p "Es war ein sehr langer Tag, die Fahrt hin und zurück dauert lange. Leider war d…" at bounding box center [518, 165] width 716 height 30
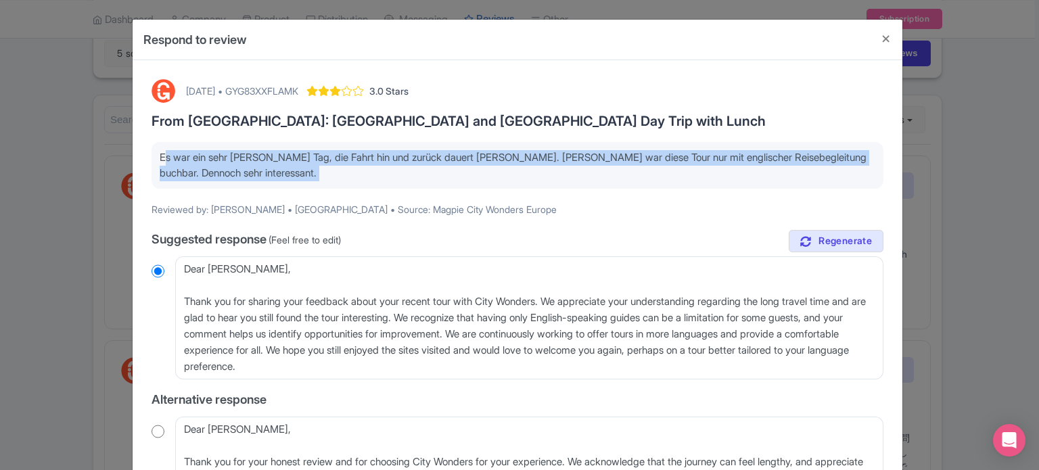
click at [545, 157] on p "Es war ein sehr langer Tag, die Fahrt hin und zurück dauert lange. Leider war d…" at bounding box center [518, 165] width 716 height 30
copy div "Es war ein sehr langer Tag, die Fahrt hin und zurück dauert lange. Leider war d…"
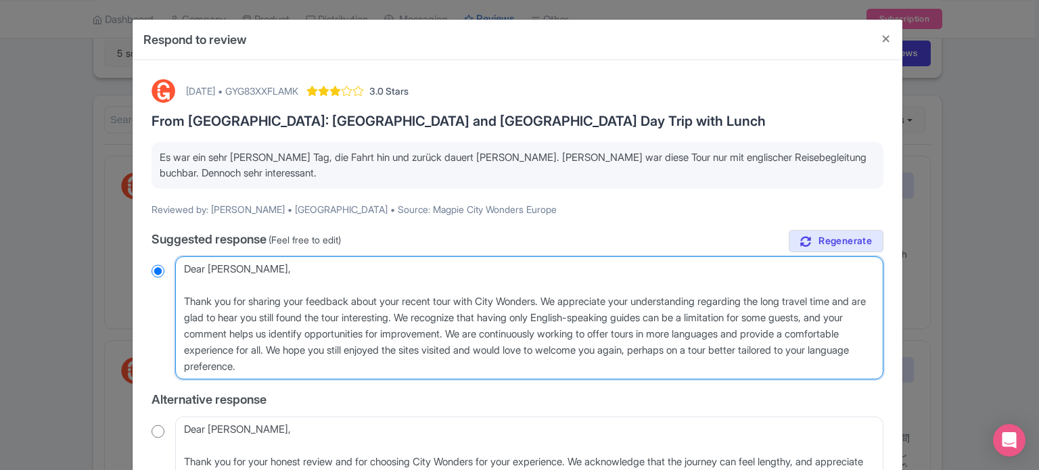
drag, startPoint x: 406, startPoint y: 371, endPoint x: 134, endPoint y: 249, distance: 298.8
click at [135, 253] on div "October 14, 2025 • GYG83XXFLAMK 3.0 Stars From Rome: Pompeii and Mount Vesuvius…" at bounding box center [518, 376] width 770 height 633
paste textarea "Vielen Dank für Ihr Feedback. Es tut uns leid, dass die lange Fahrzeit und die …"
type textarea "Vielen Dank für Ihr Feedback. Es tut uns leid, dass die lange Fahrzeit und die …"
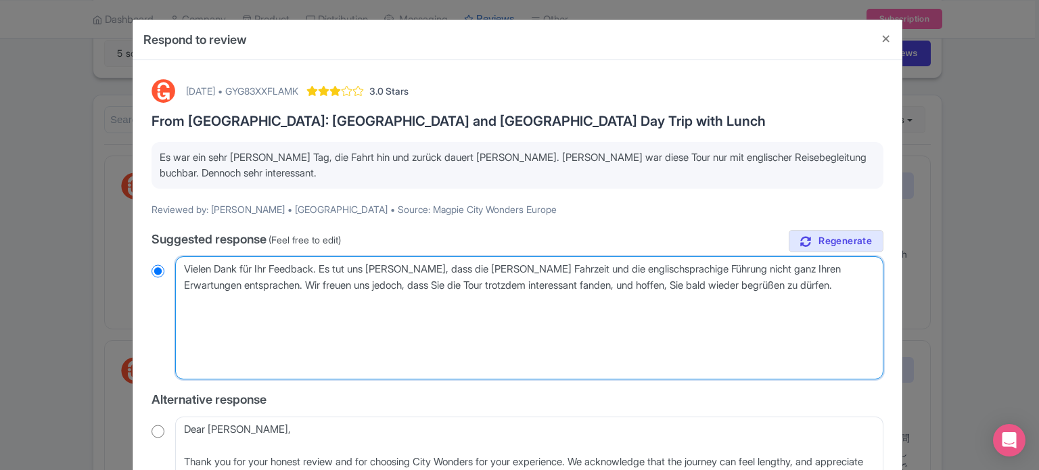
radio input "true"
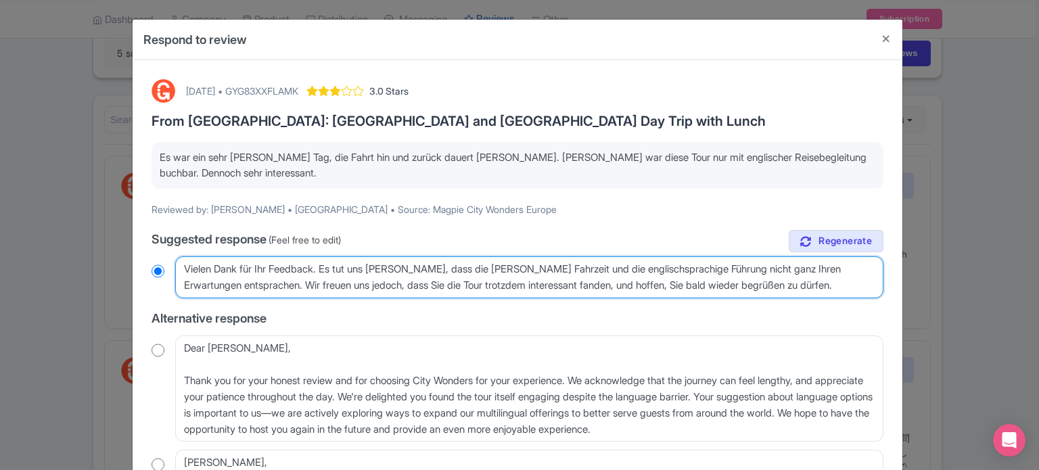
click at [183, 264] on textarea "Dear Michaela, Thank you for sharing your feedback about your recent tour with …" at bounding box center [529, 277] width 708 height 42
drag, startPoint x: 820, startPoint y: 283, endPoint x: 49, endPoint y: 260, distance: 771.4
click at [49, 260] on div "Respond to review October 14, 2025 • GYG83XXFLAMK 3.0 Stars From Rome: Pompeii …" at bounding box center [519, 235] width 1039 height 470
paste textarea "Sehr geehrter Gast, vielen Dank für Ihr Feedback. Es tut uns leid, dass die Tou…"
type textarea "Sehr geehrter Gast, vielen Dank für Ihr Feedback. Es tut uns leid, dass die Tou…"
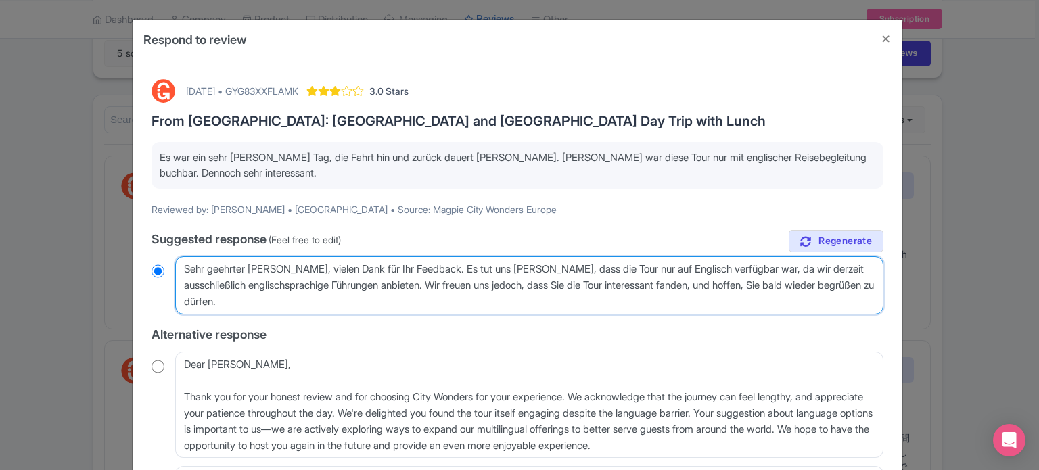
radio input "true"
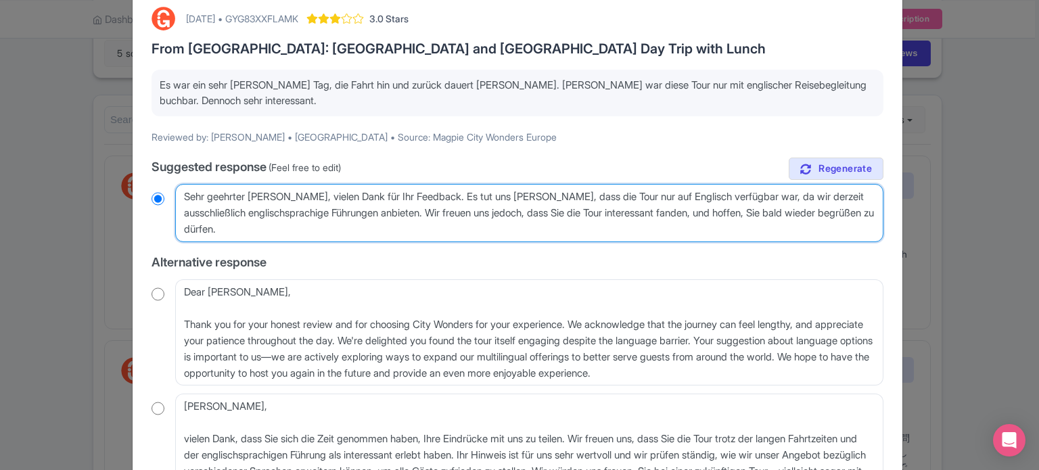
scroll to position [199, 0]
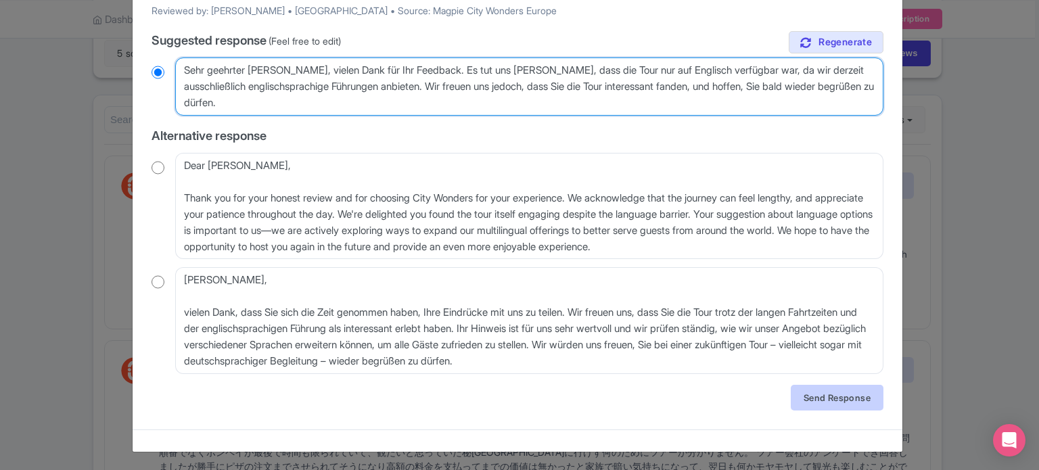
type textarea "Sehr geehrter Gast, vielen Dank für Ihr Feedback. Es tut uns leid, dass die Tou…"
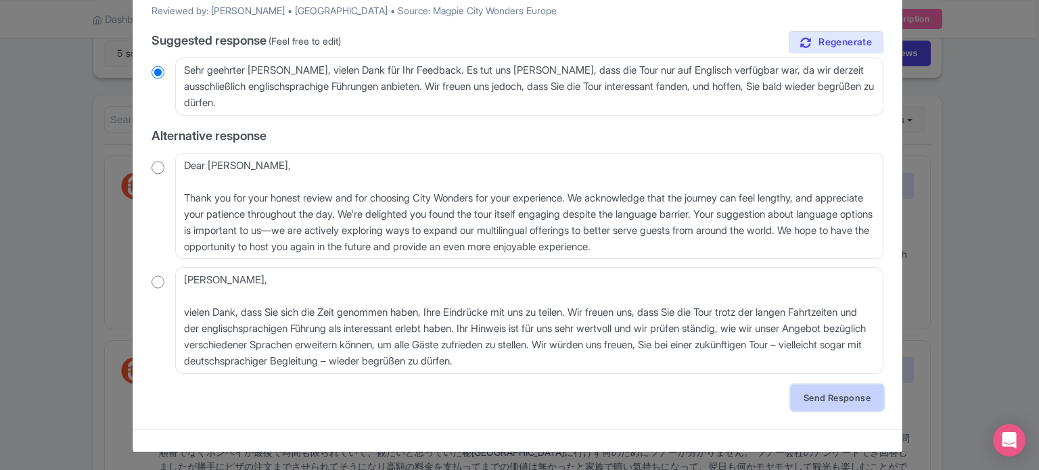
click at [816, 397] on link "Send Response" at bounding box center [837, 398] width 93 height 26
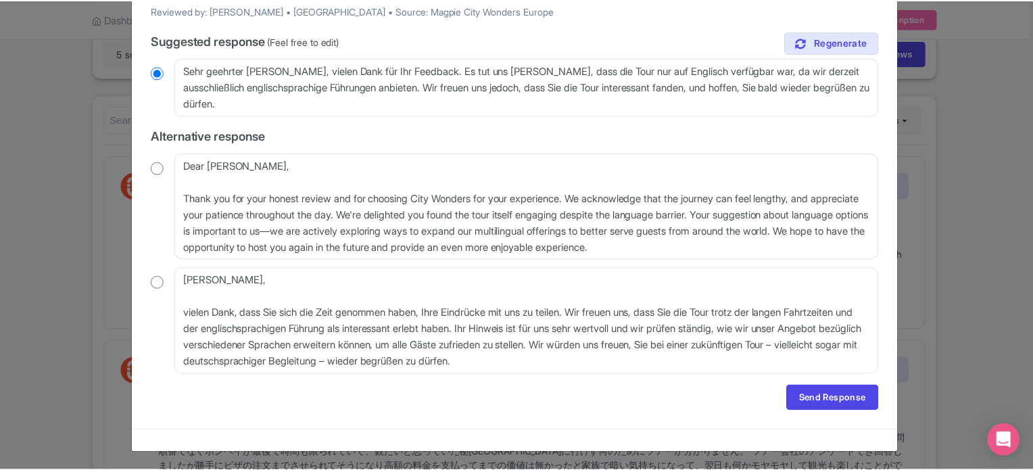
scroll to position [0, 0]
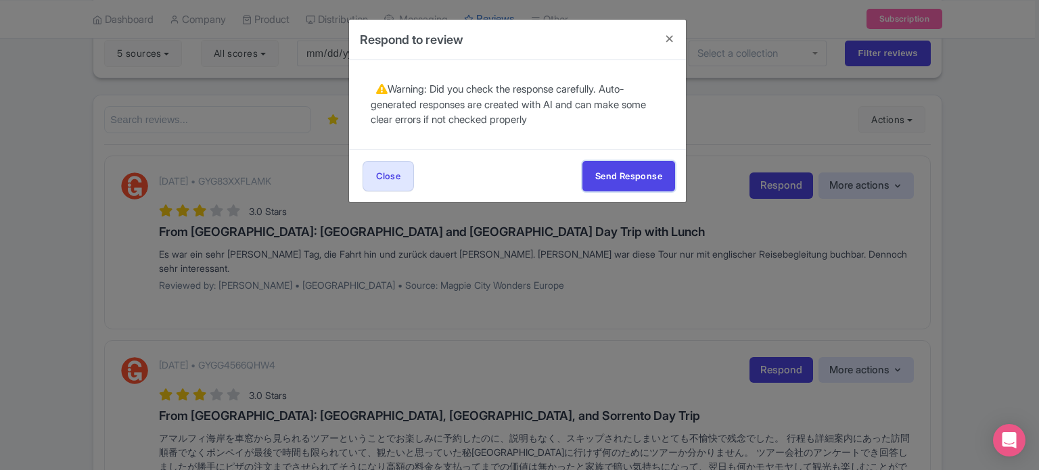
drag, startPoint x: 622, startPoint y: 176, endPoint x: 599, endPoint y: 216, distance: 46.1
click at [622, 177] on button "Send Response" at bounding box center [628, 176] width 93 height 30
